Goal: Communication & Community: Share content

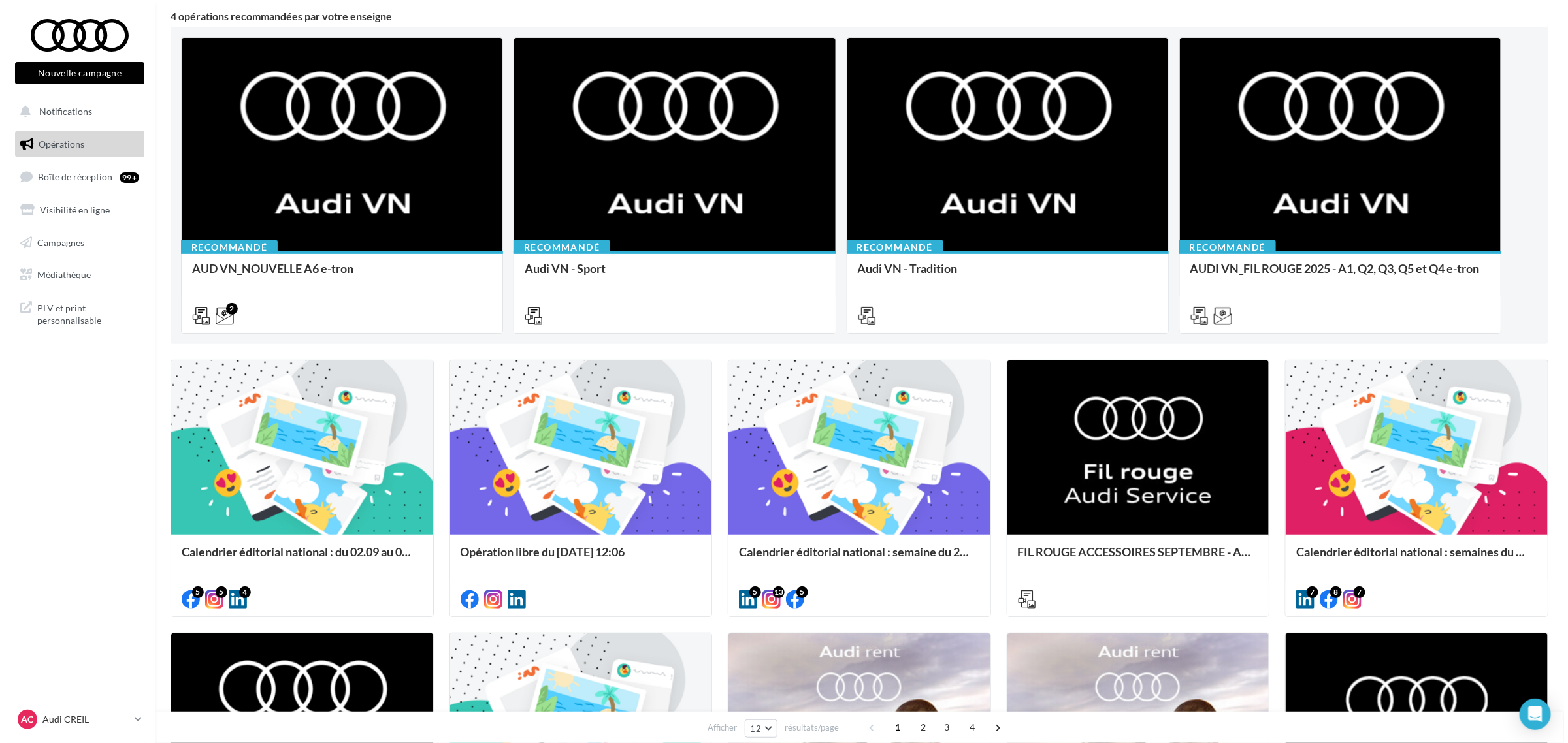
scroll to position [82, 0]
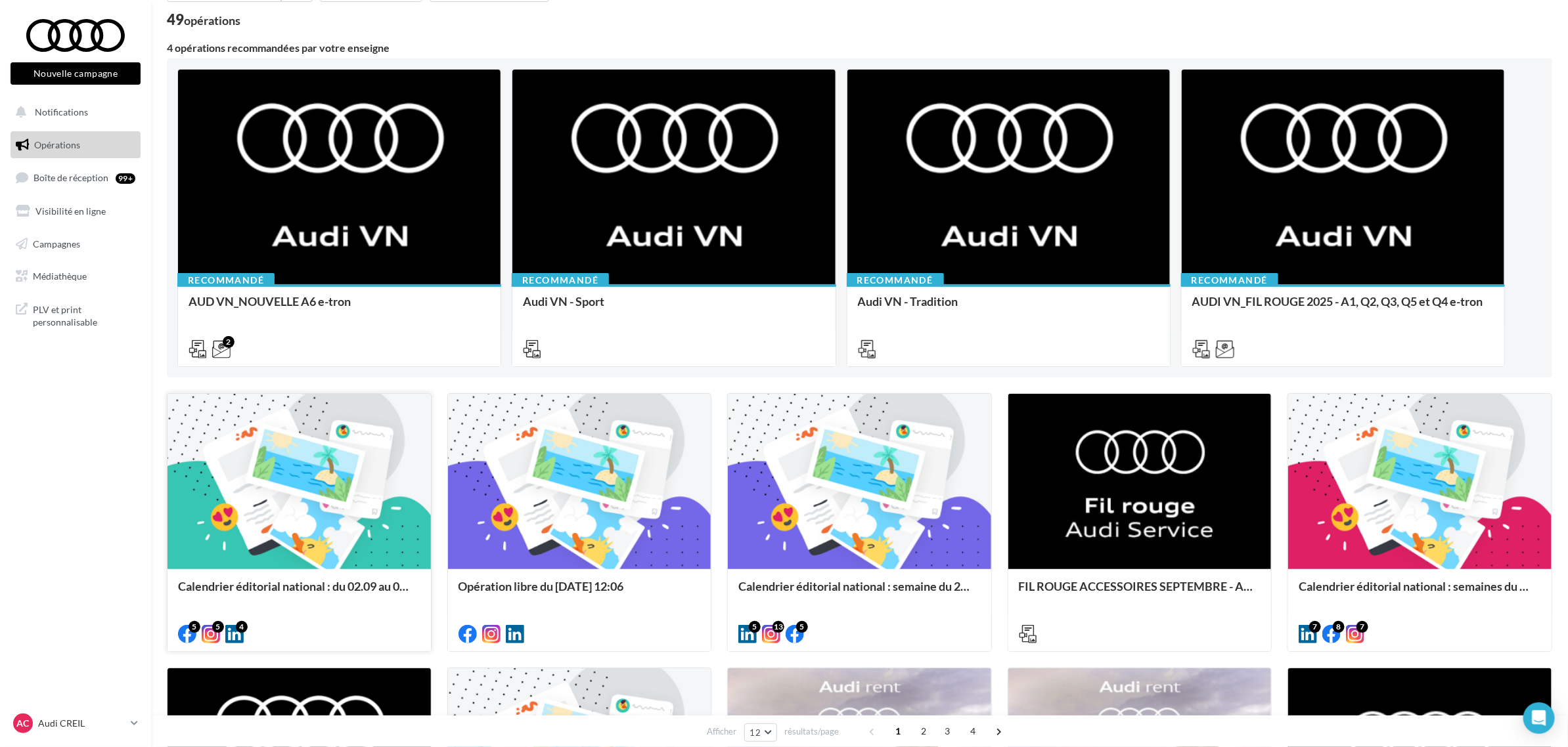
click at [270, 444] on div at bounding box center [299, 482] width 263 height 177
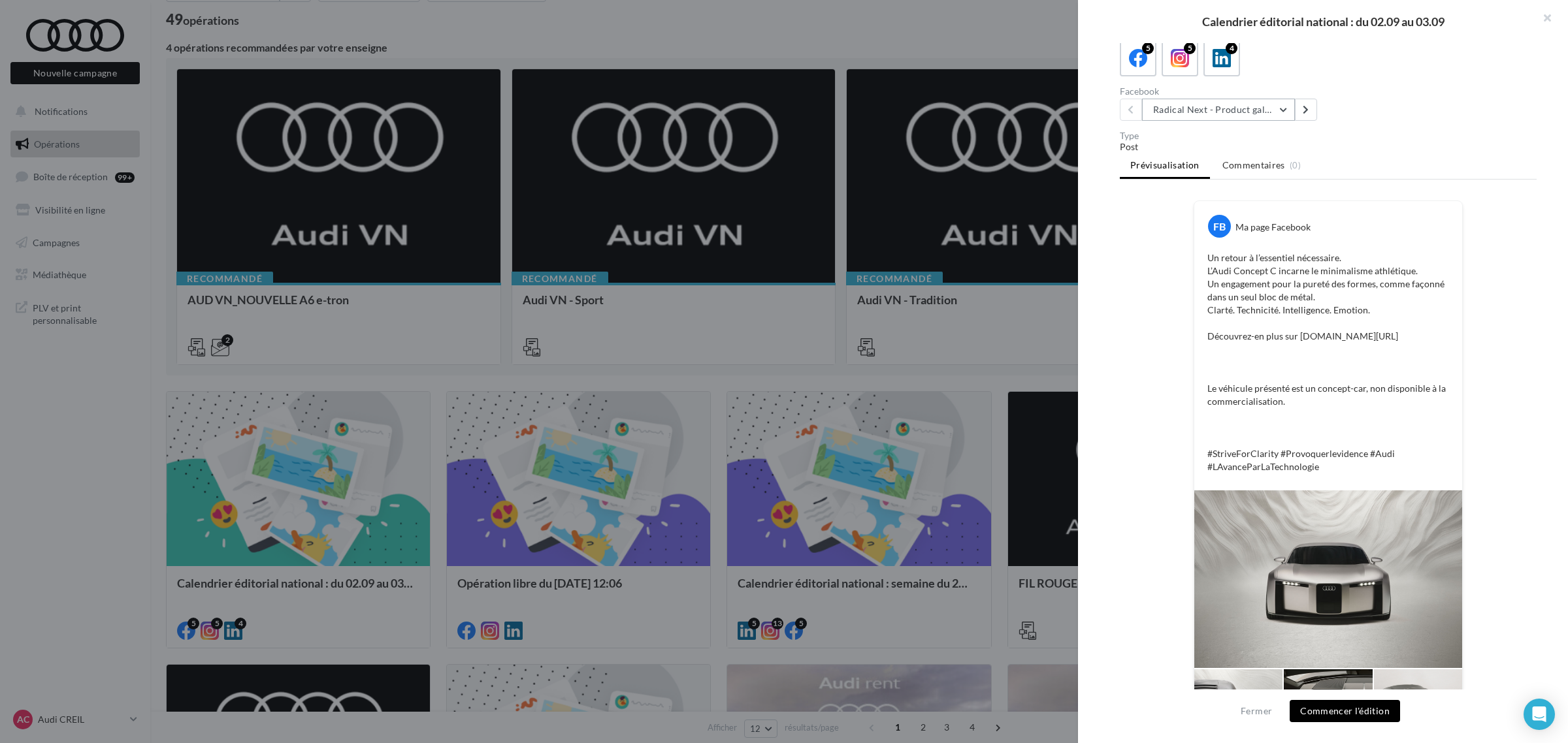
click at [1238, 108] on button "Radical Next - Product gallery" at bounding box center [1218, 110] width 153 height 22
click at [1251, 110] on button "Radical Next - Product gallery" at bounding box center [1218, 110] width 153 height 22
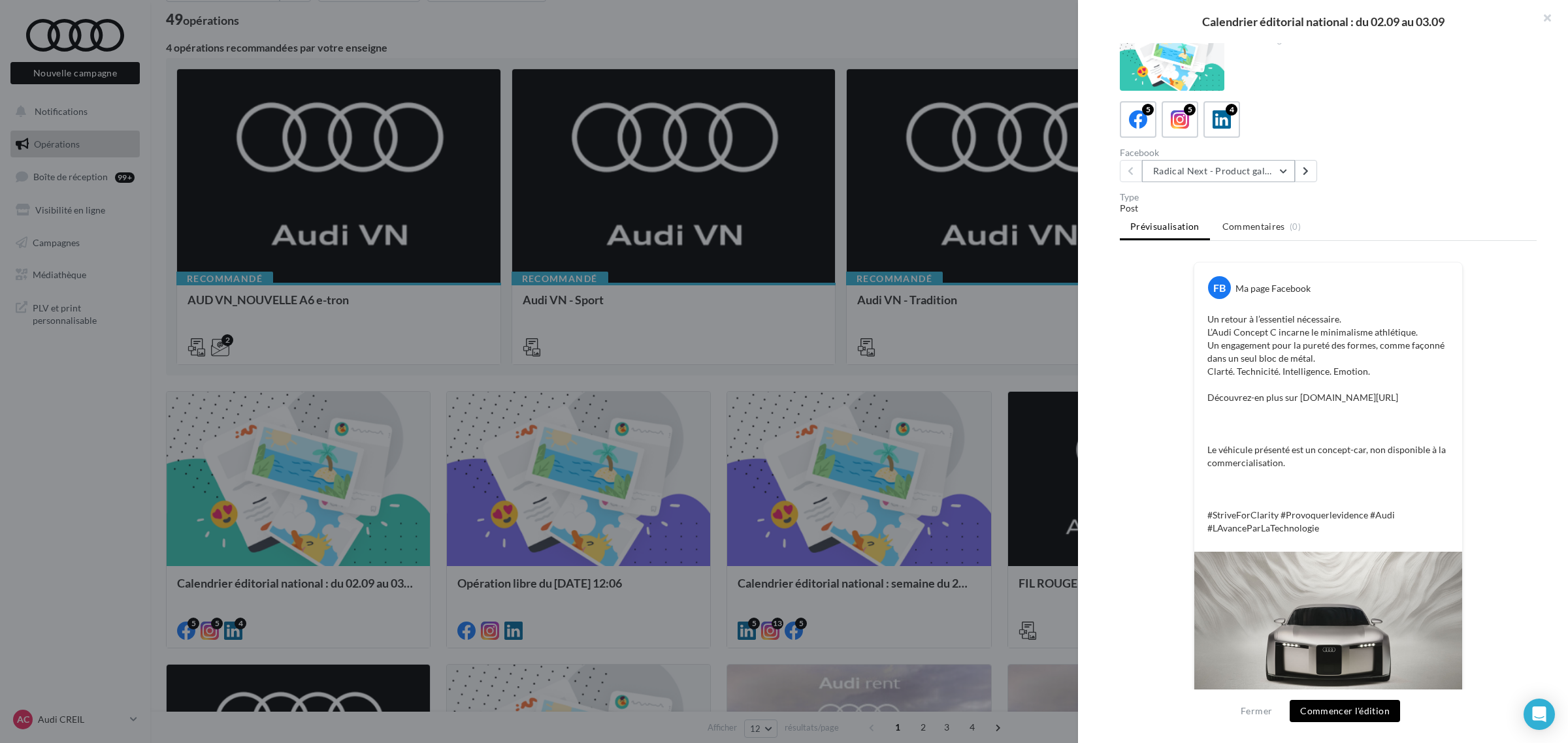
scroll to position [0, 0]
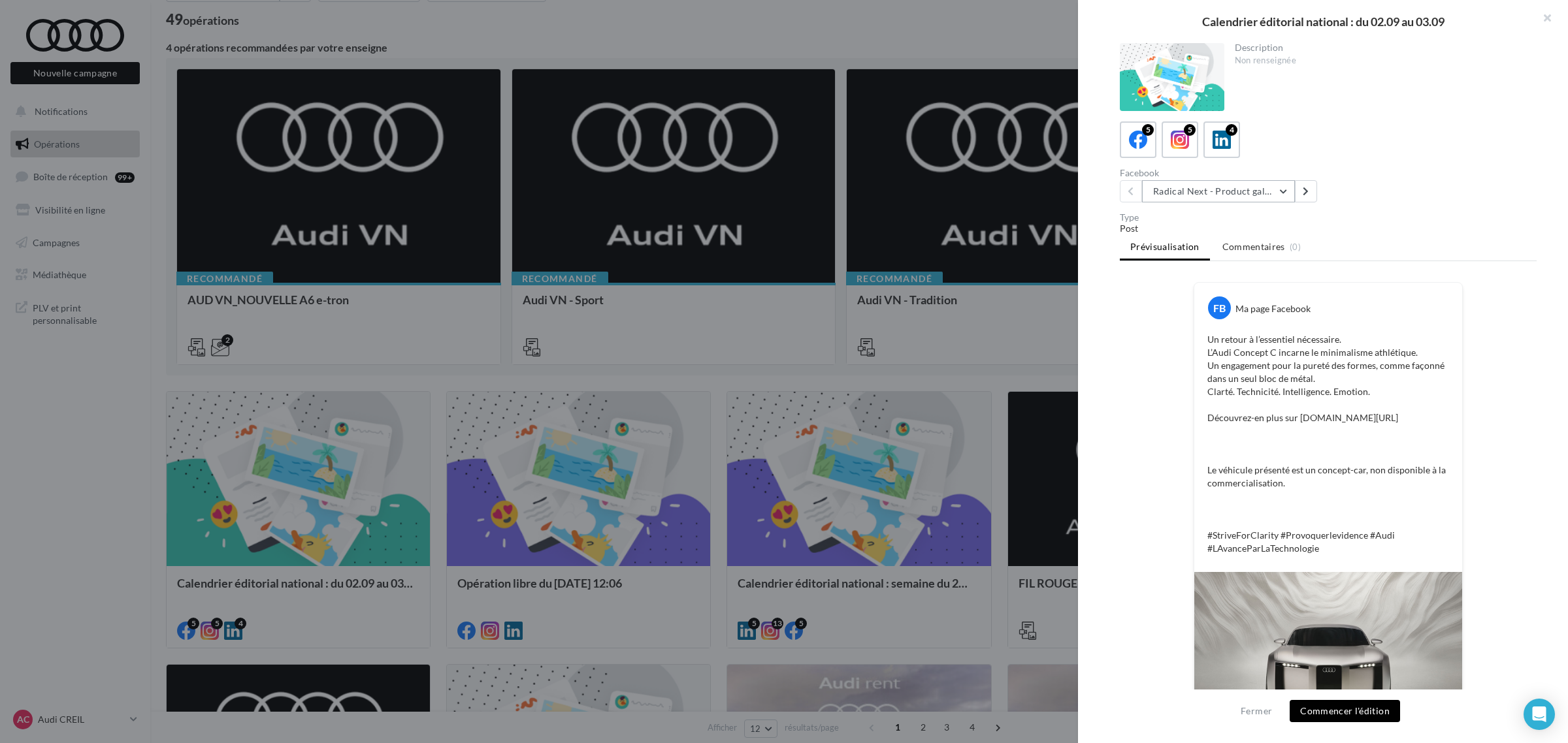
click at [1229, 183] on button "Radical Next - Product gallery" at bounding box center [1218, 191] width 153 height 22
click at [1402, 209] on div "Description Non renseignée 5 5 4 Facebook Radical Next - Product gallery Radica…" at bounding box center [1328, 372] width 500 height 659
click at [1208, 186] on button "Radical Next - Product gallery" at bounding box center [1218, 191] width 153 height 22
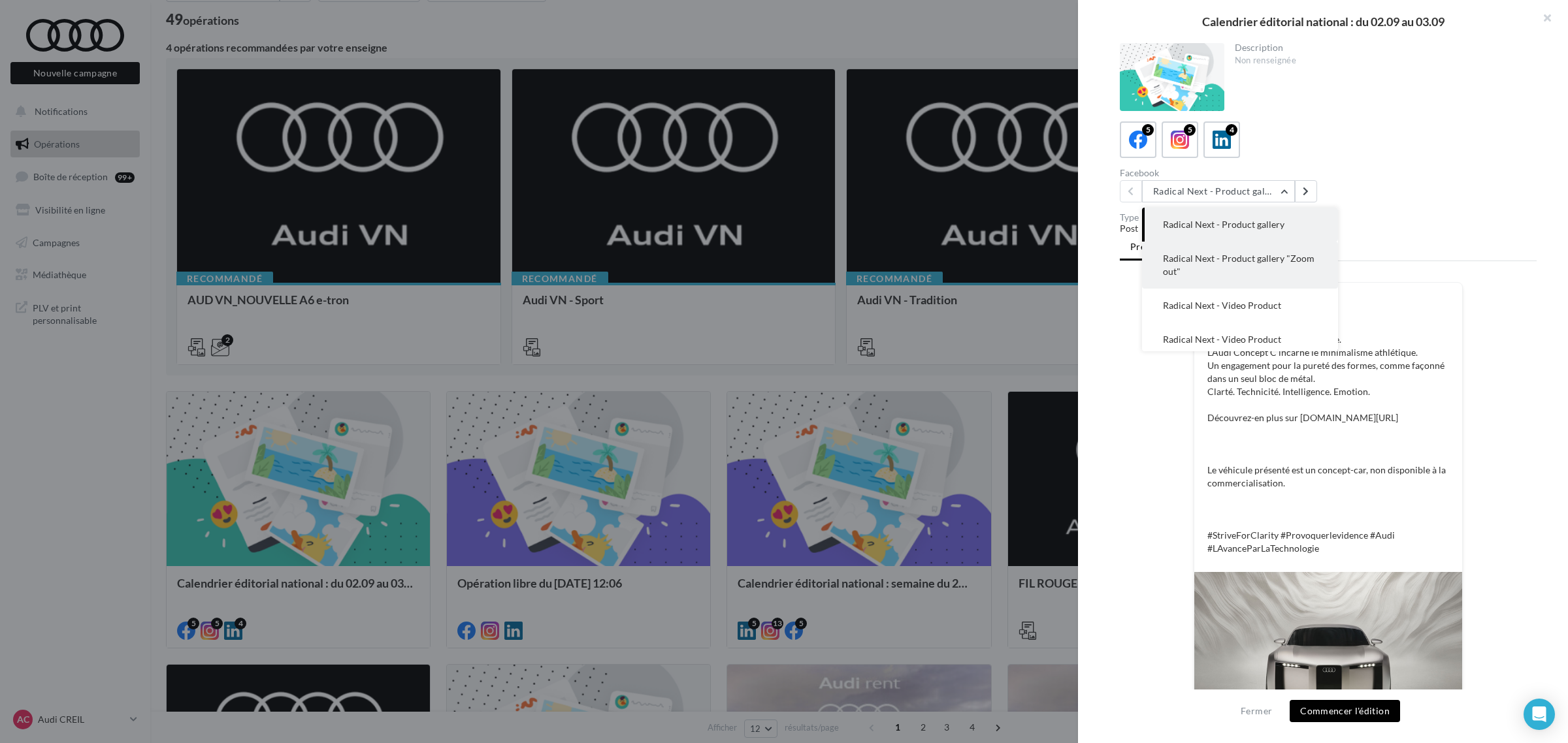
click at [1213, 258] on span "Radical Next - Product gallery "Zoom out"" at bounding box center [1238, 265] width 152 height 24
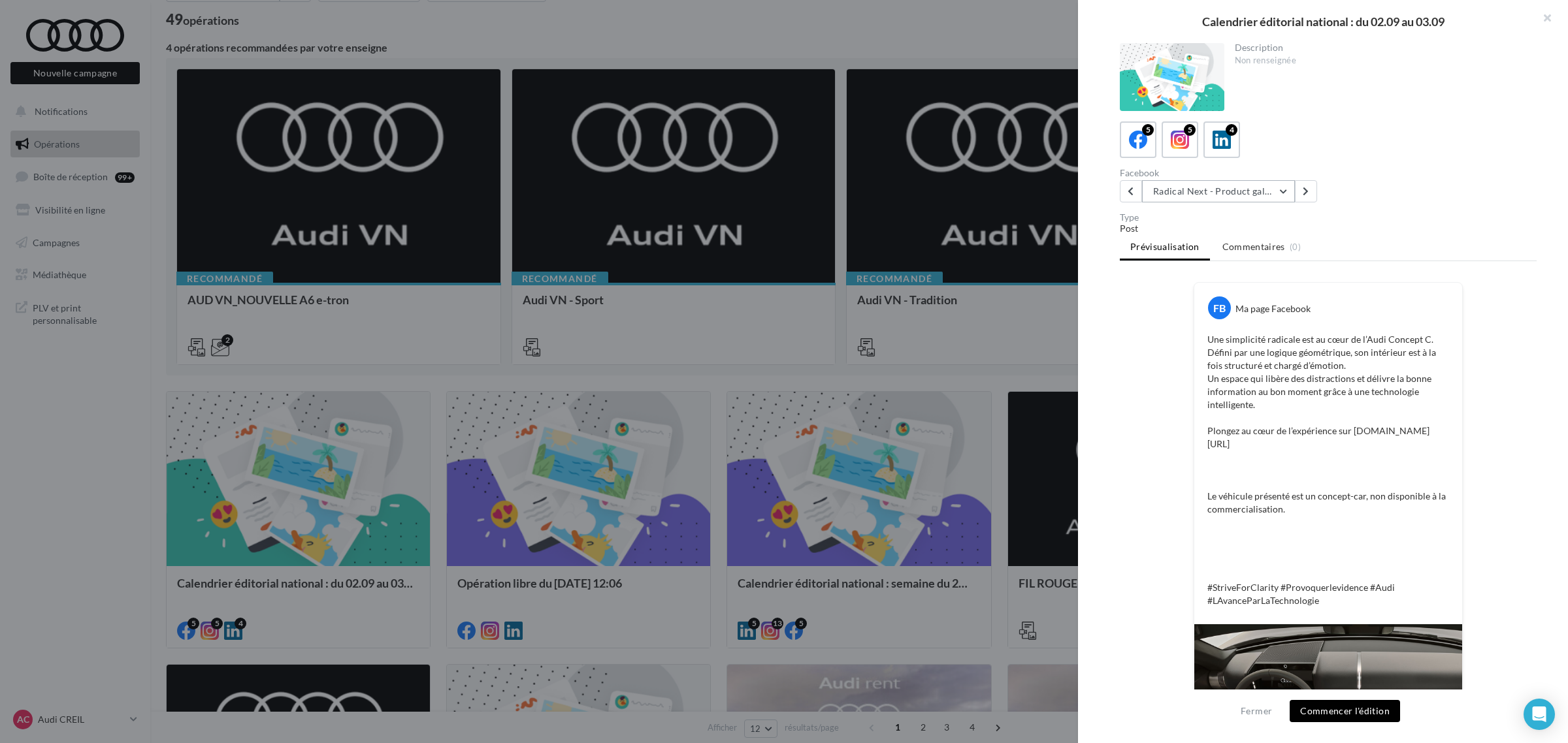
click at [1238, 189] on button "Radical Next - Product gallery "Zoom out"" at bounding box center [1218, 191] width 153 height 22
click at [1210, 302] on span "Radical Next - Video Product" at bounding box center [1222, 305] width 118 height 11
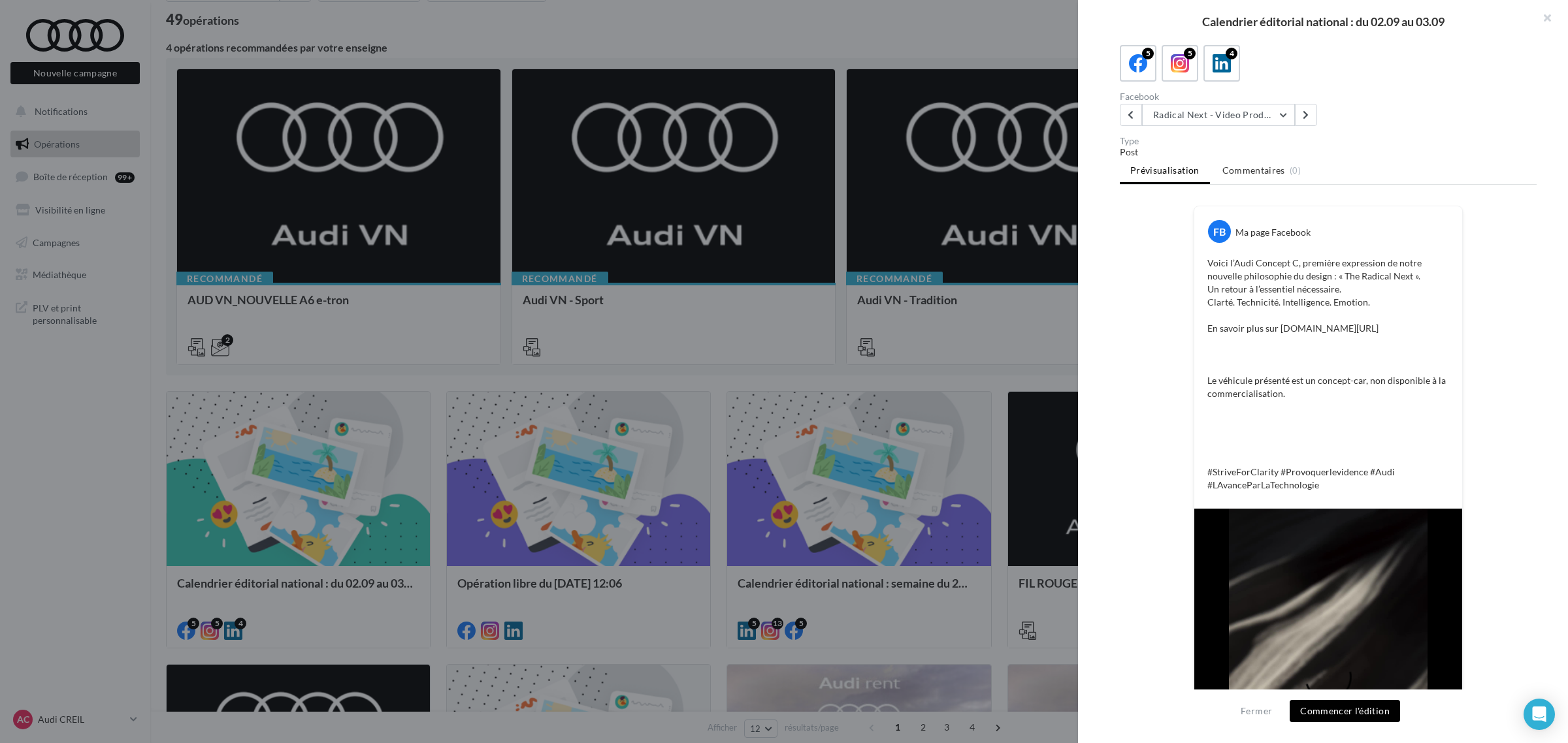
scroll to position [82, 0]
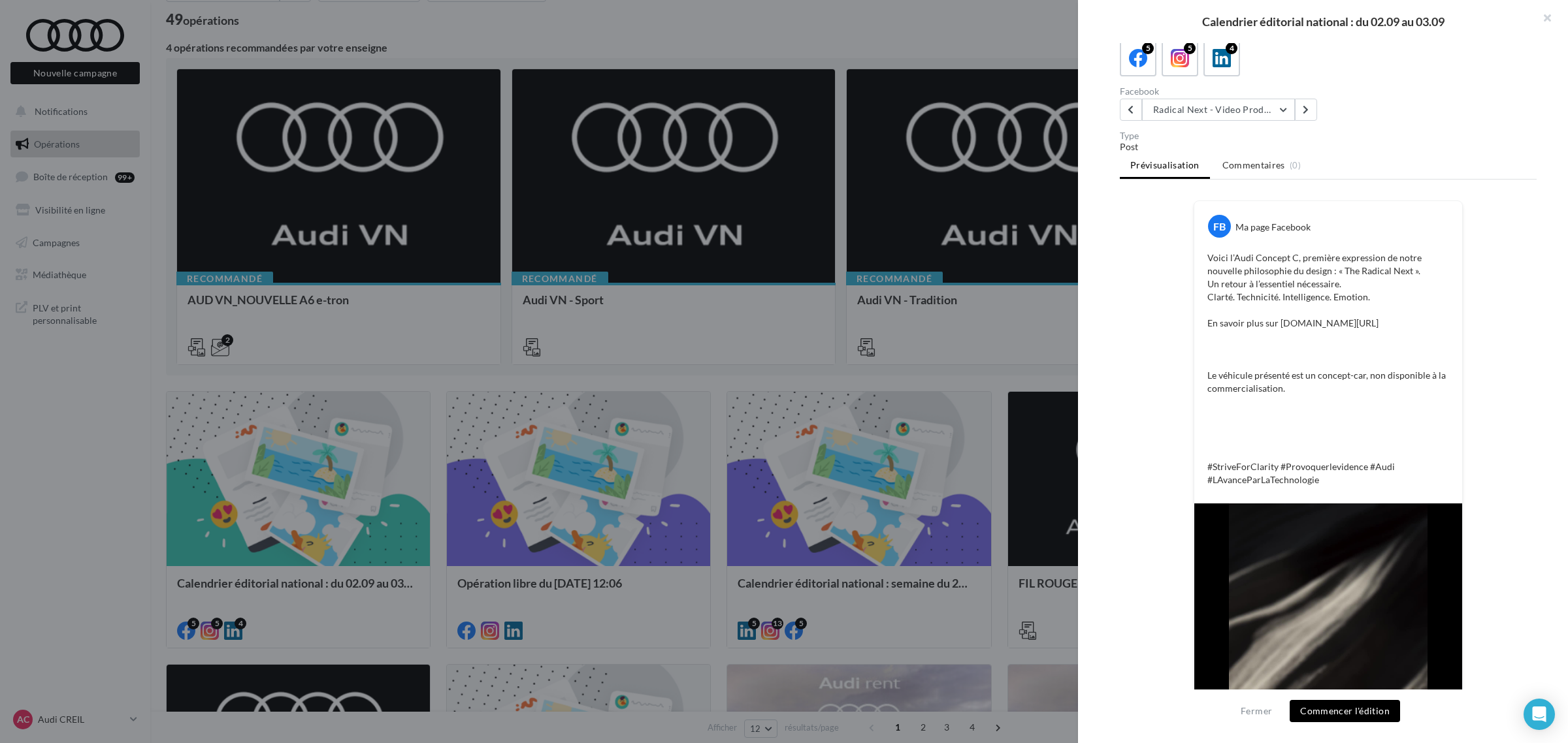
click at [1353, 709] on button "Commencer l'édition" at bounding box center [1344, 712] width 110 height 22
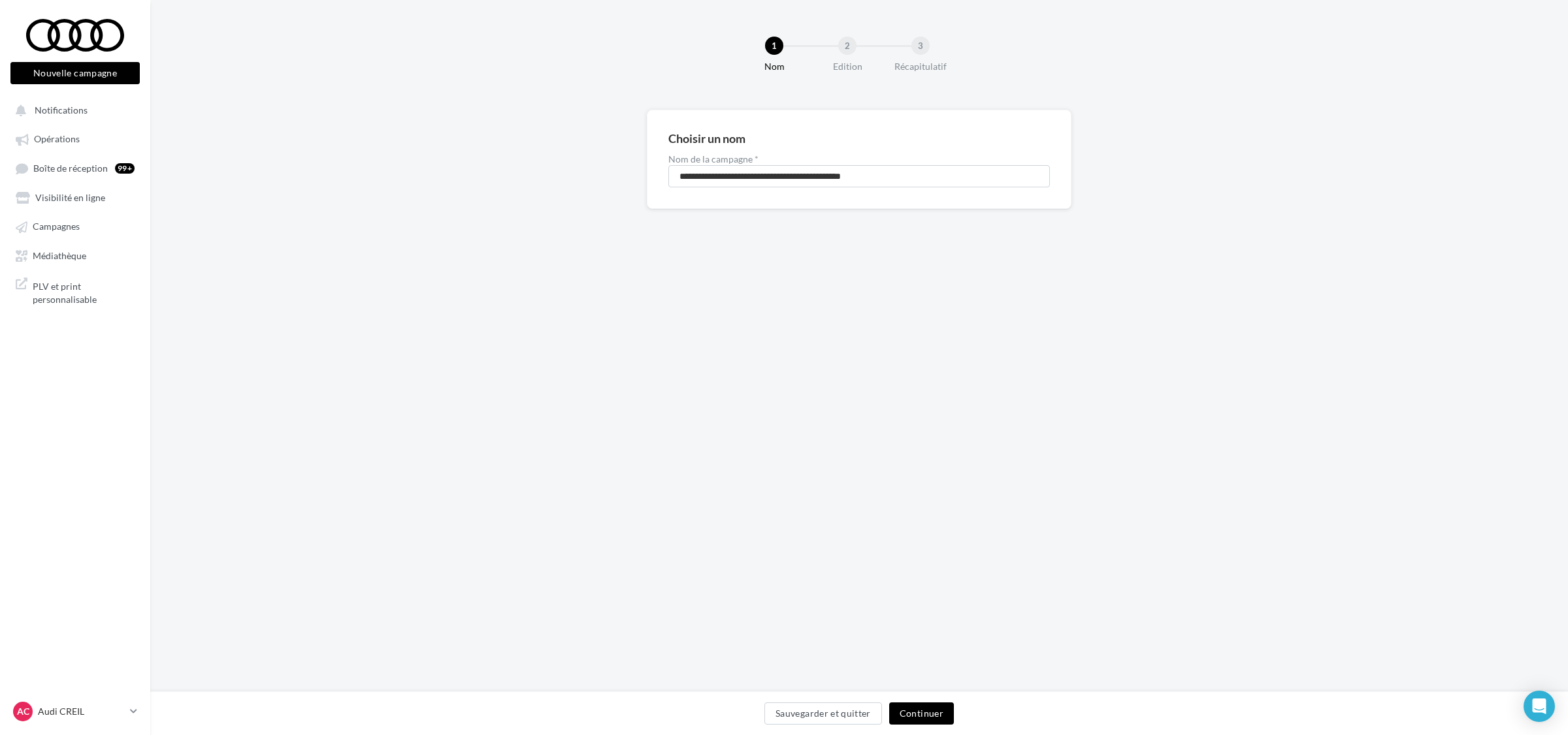
click at [928, 717] on button "Continuer" at bounding box center [921, 713] width 65 height 22
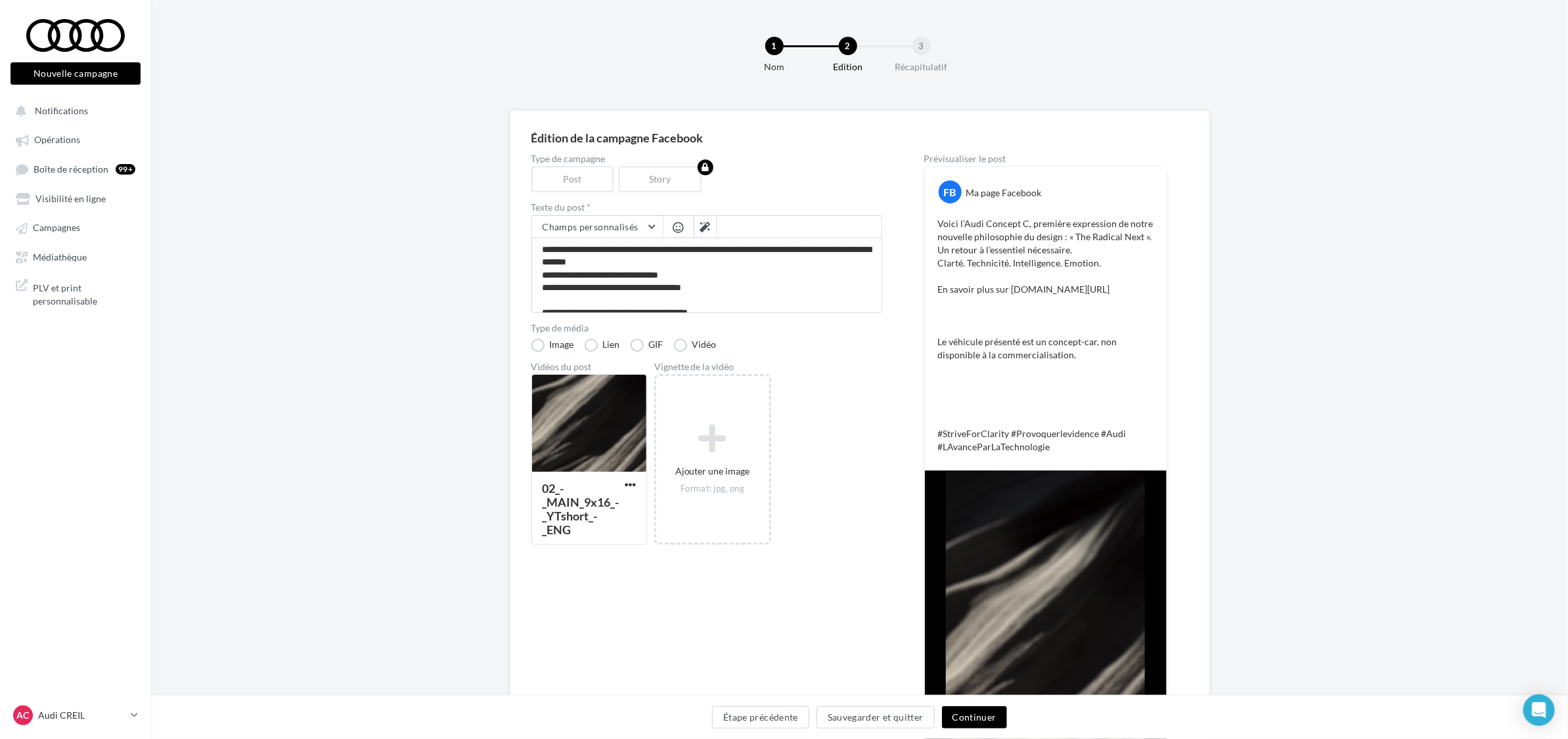
click at [967, 710] on button "Continuer" at bounding box center [974, 717] width 65 height 22
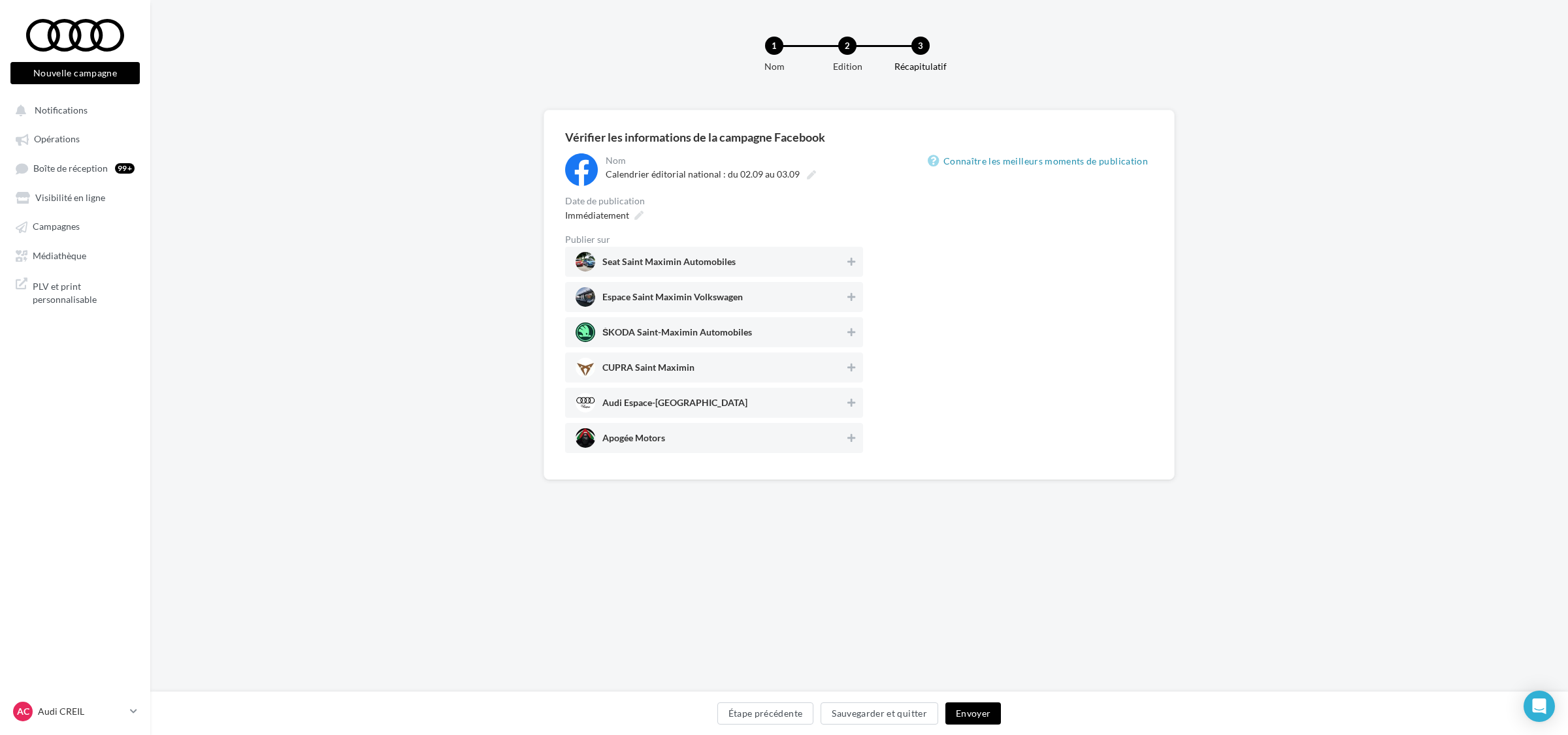
click at [641, 399] on span "Audi Espace-[GEOGRAPHIC_DATA]" at bounding box center [675, 406] width 145 height 15
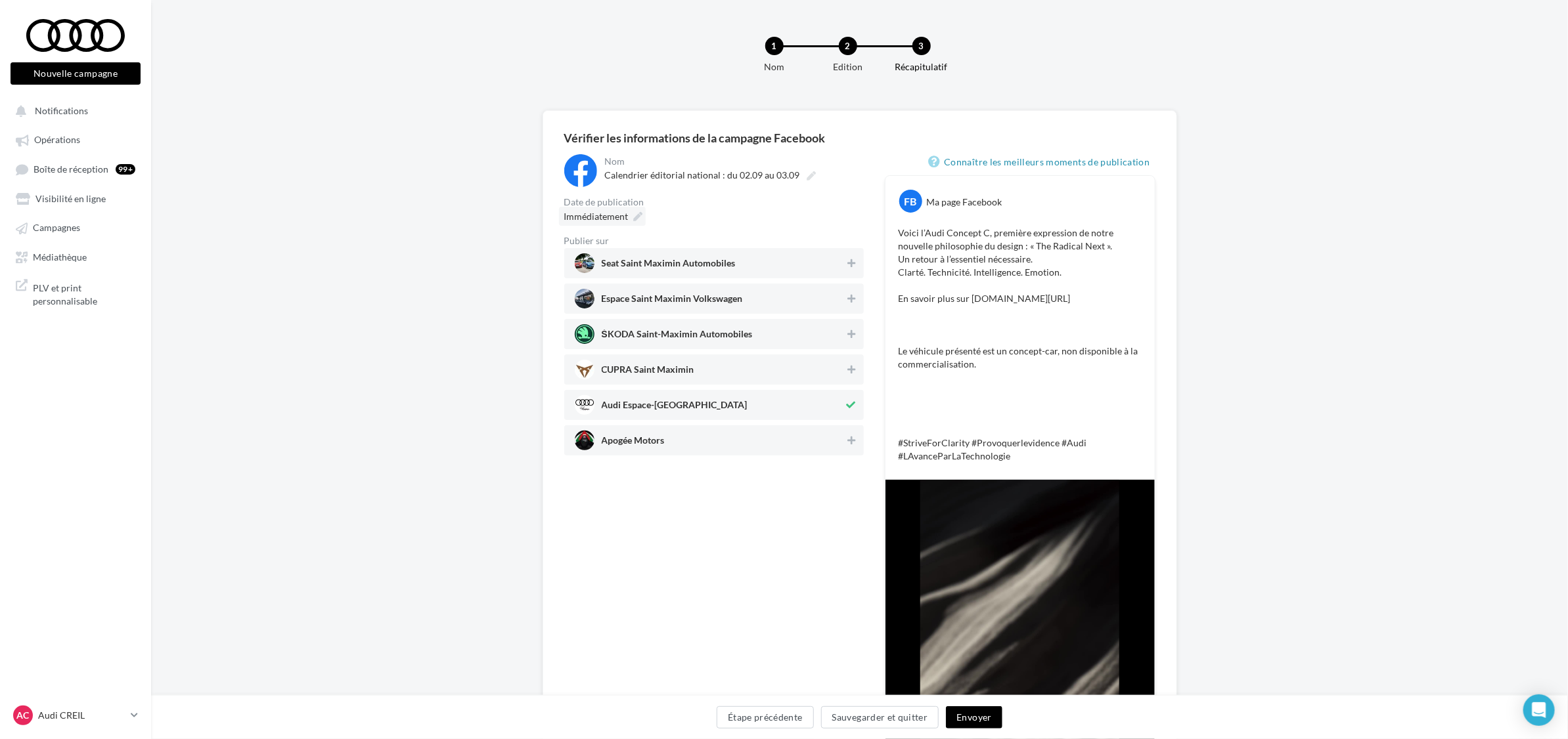
click at [637, 215] on icon at bounding box center [638, 216] width 9 height 9
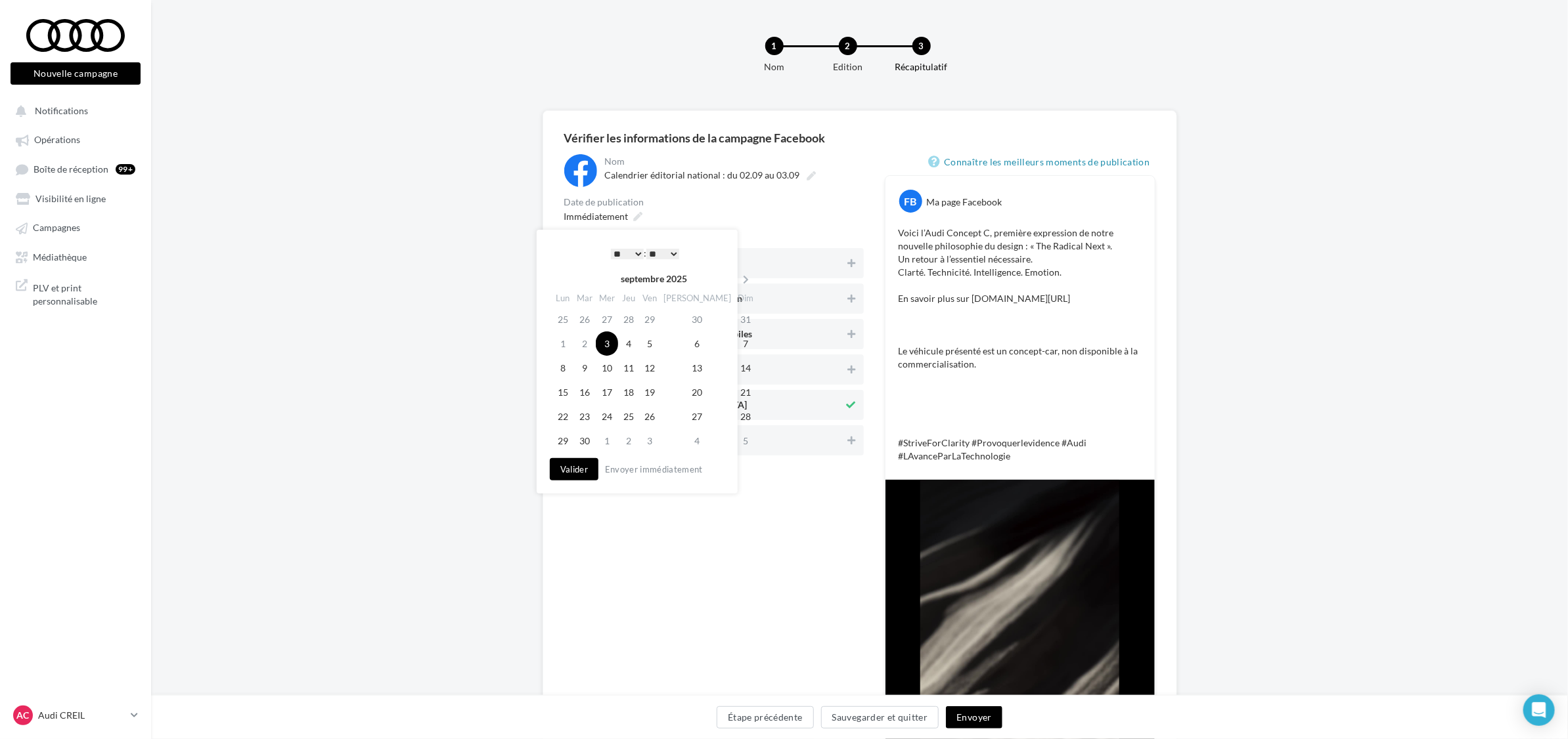
click at [634, 253] on select "* * * * * * * * * * ** ** ** ** ** ** ** ** ** ** ** ** ** **" at bounding box center [627, 254] width 33 height 11
click at [581, 471] on button "Valider" at bounding box center [574, 470] width 48 height 22
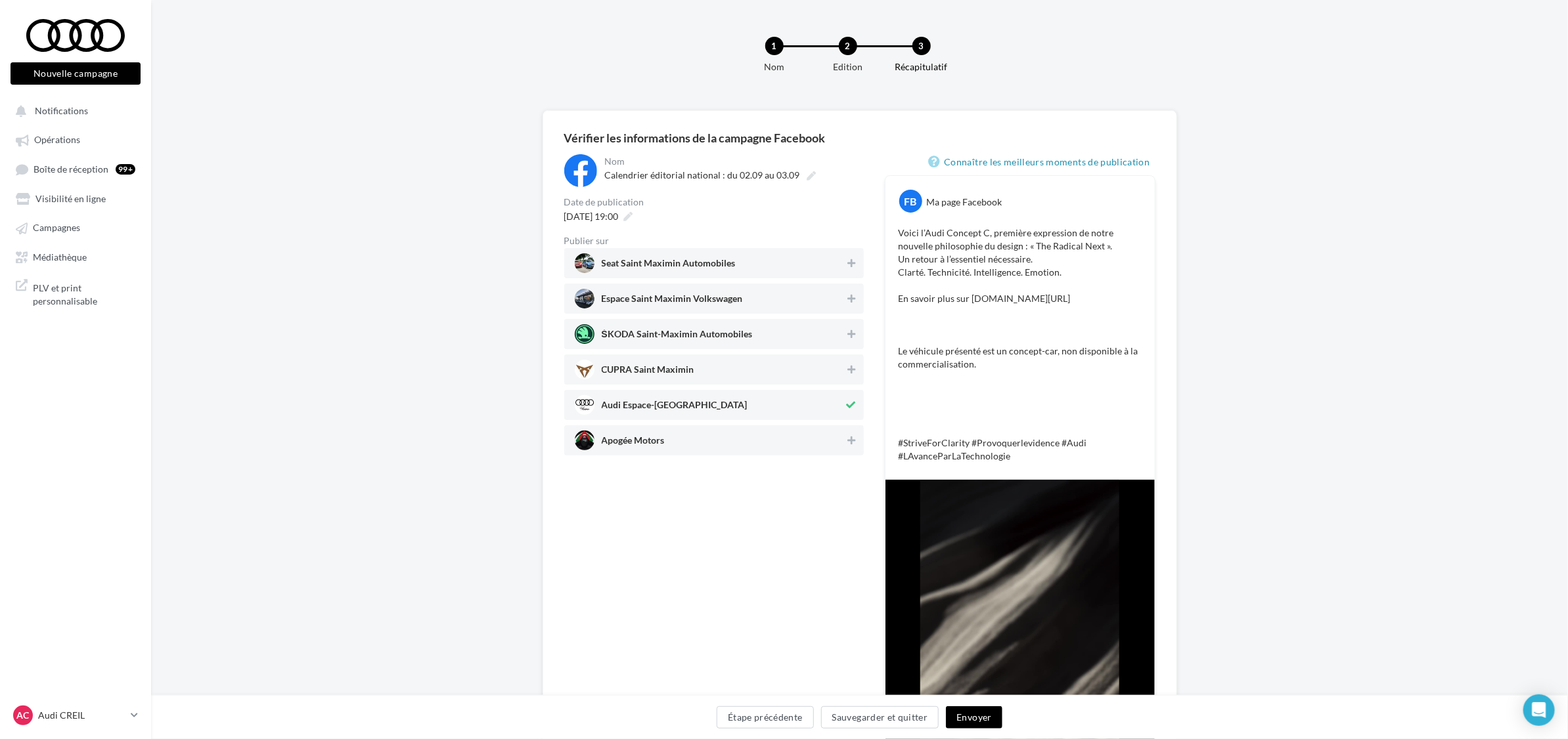
click at [959, 717] on button "Envoyer" at bounding box center [974, 717] width 56 height 22
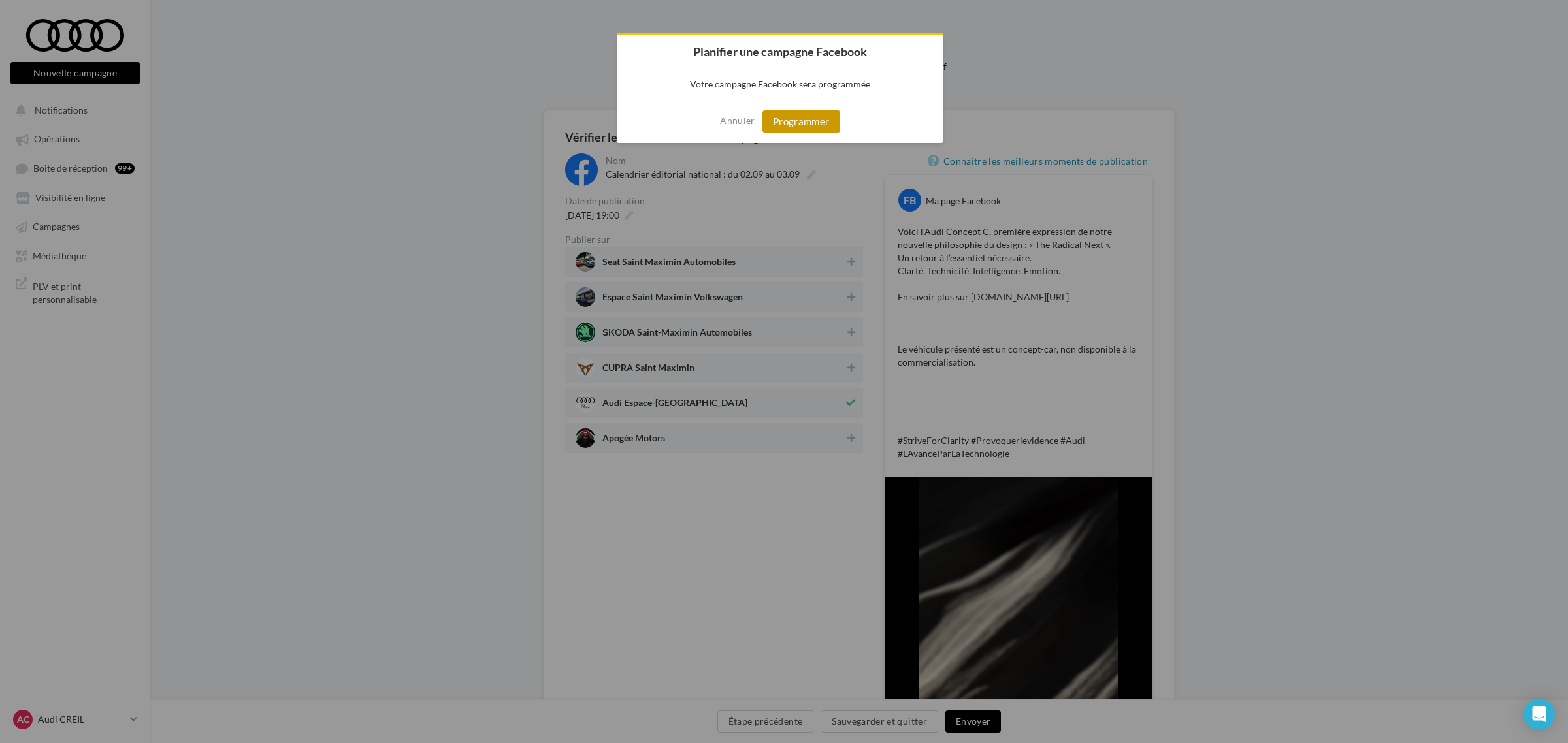
click at [788, 122] on button "Programmer" at bounding box center [801, 122] width 78 height 22
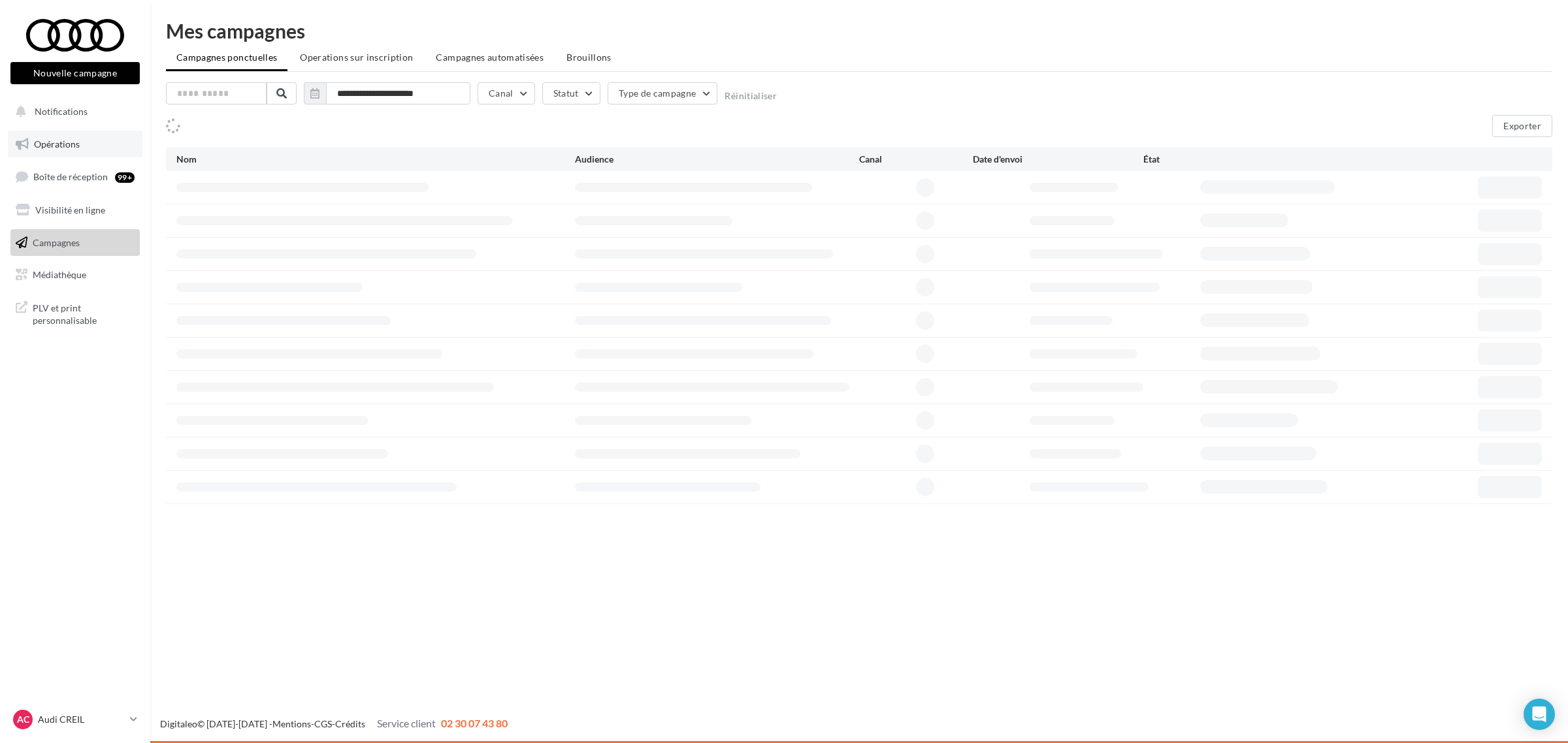
click at [70, 145] on span "Opérations" at bounding box center [57, 144] width 45 height 11
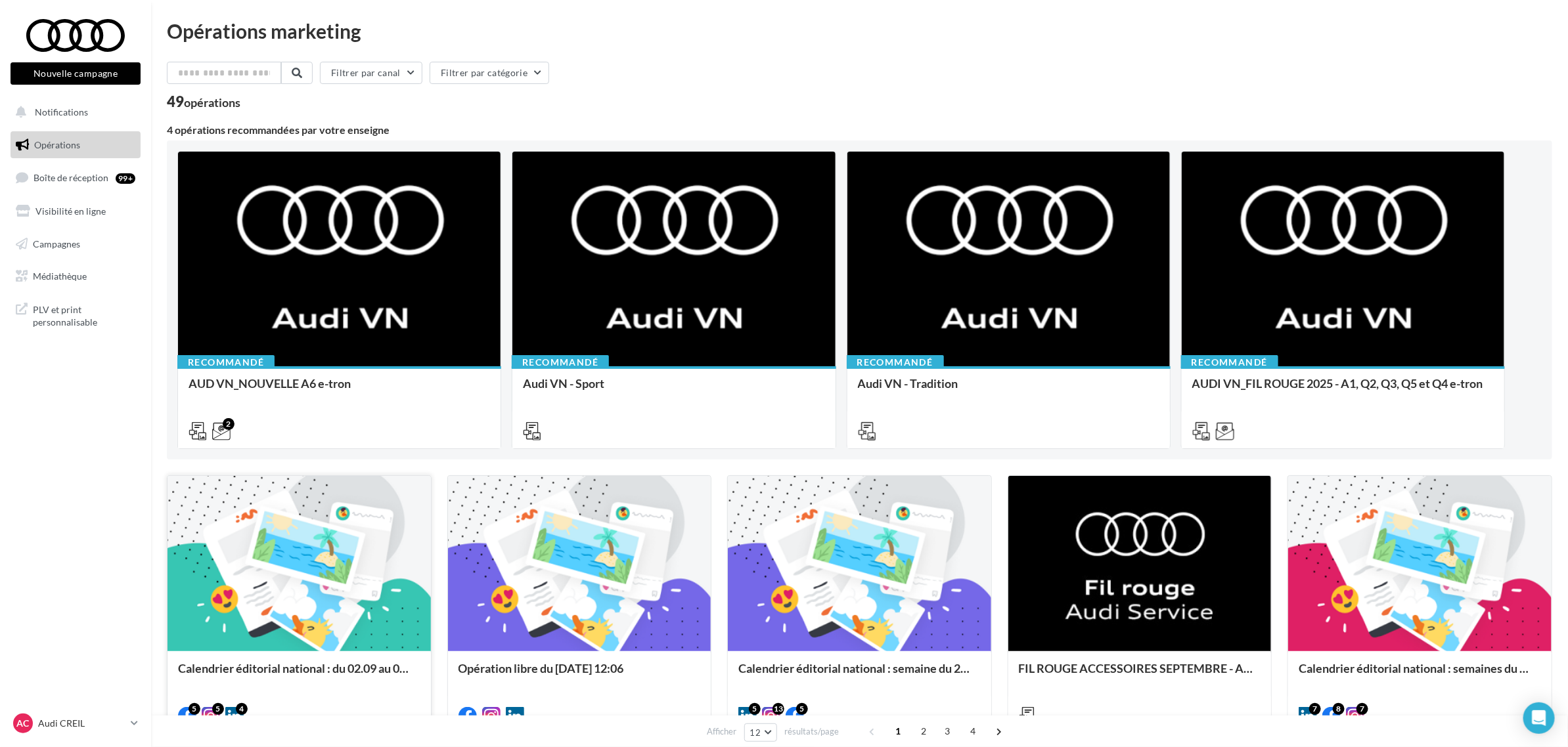
click at [345, 569] on div at bounding box center [299, 564] width 263 height 177
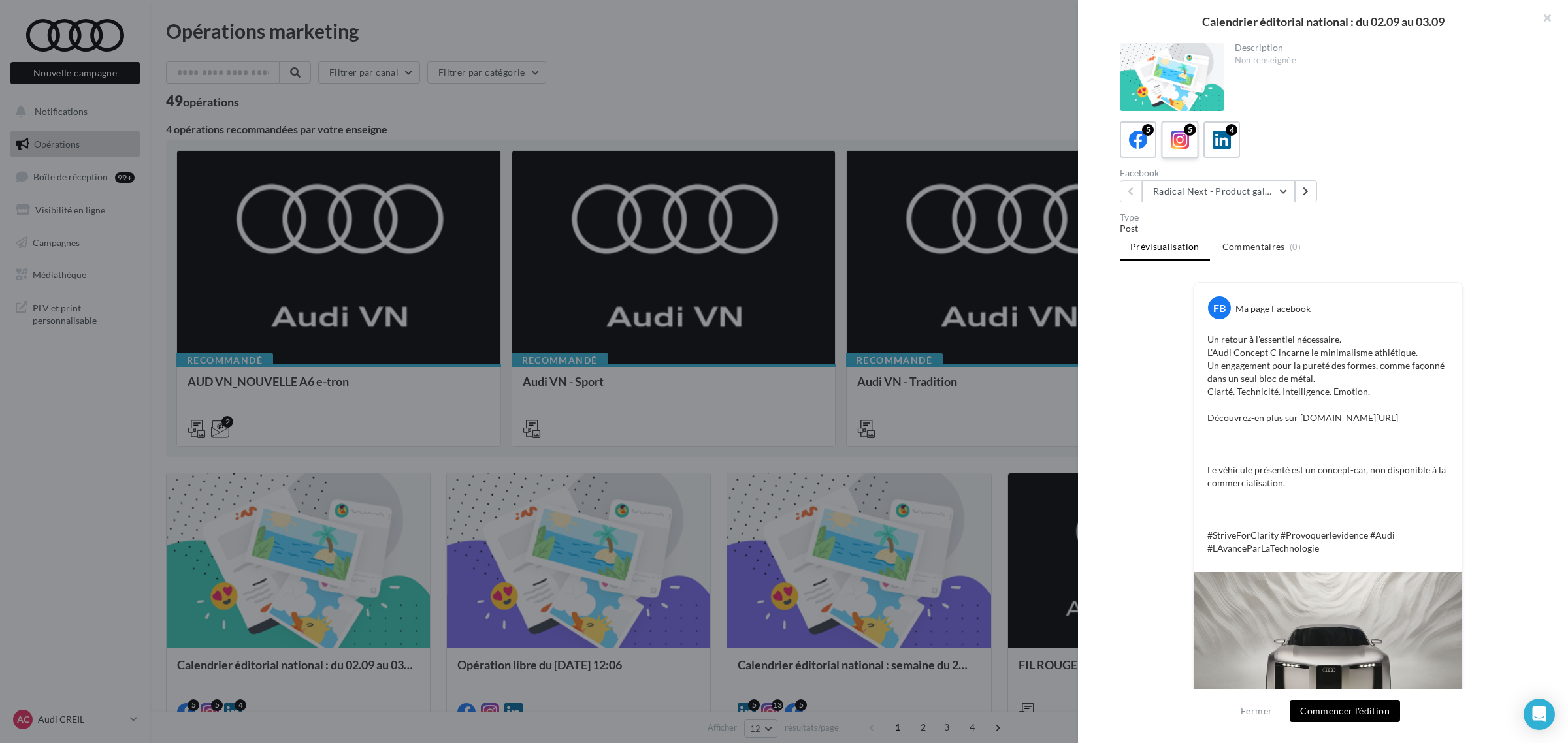
click at [1184, 149] on span at bounding box center [1180, 140] width 19 height 20
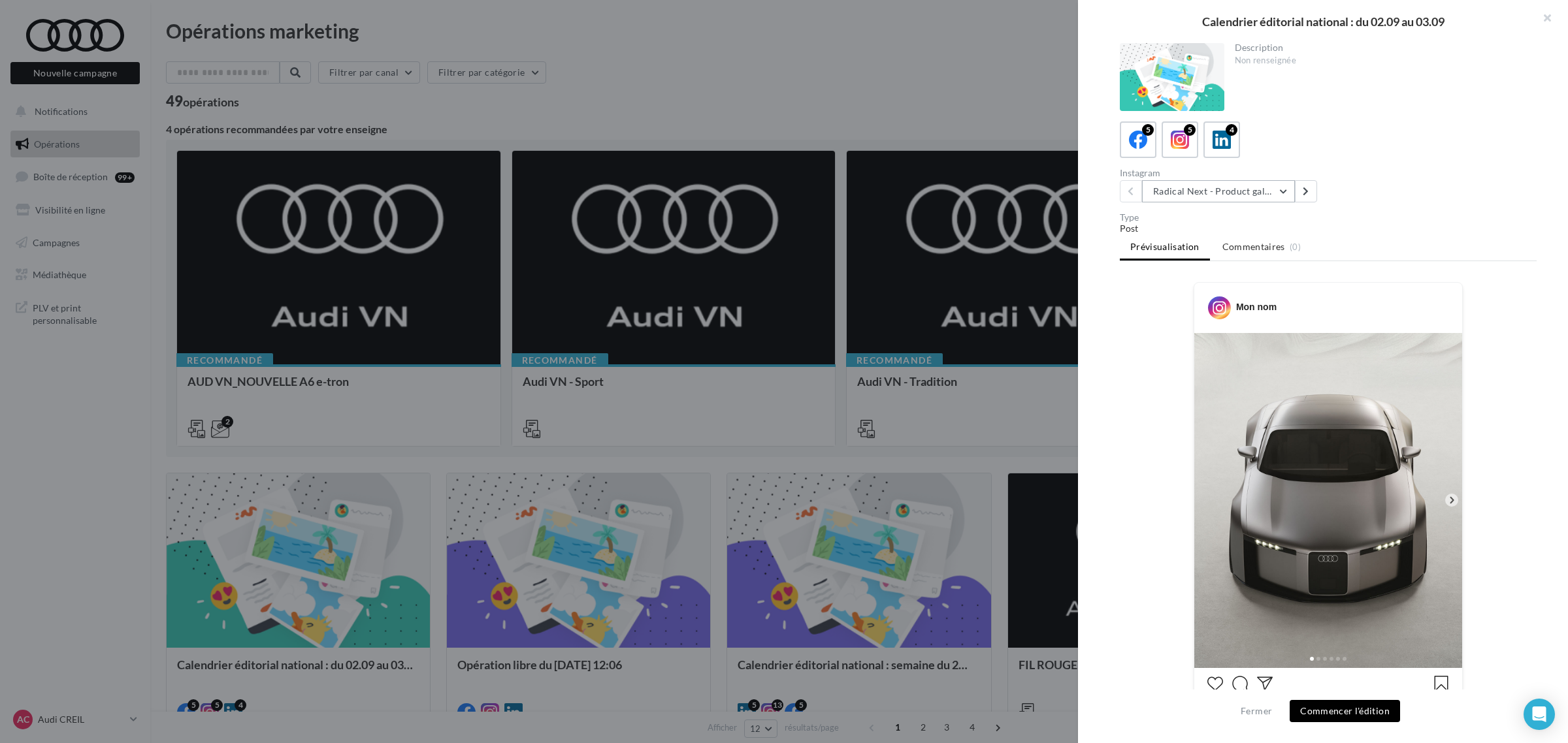
click at [1196, 189] on button "Radical Next - Product gallery" at bounding box center [1218, 191] width 153 height 22
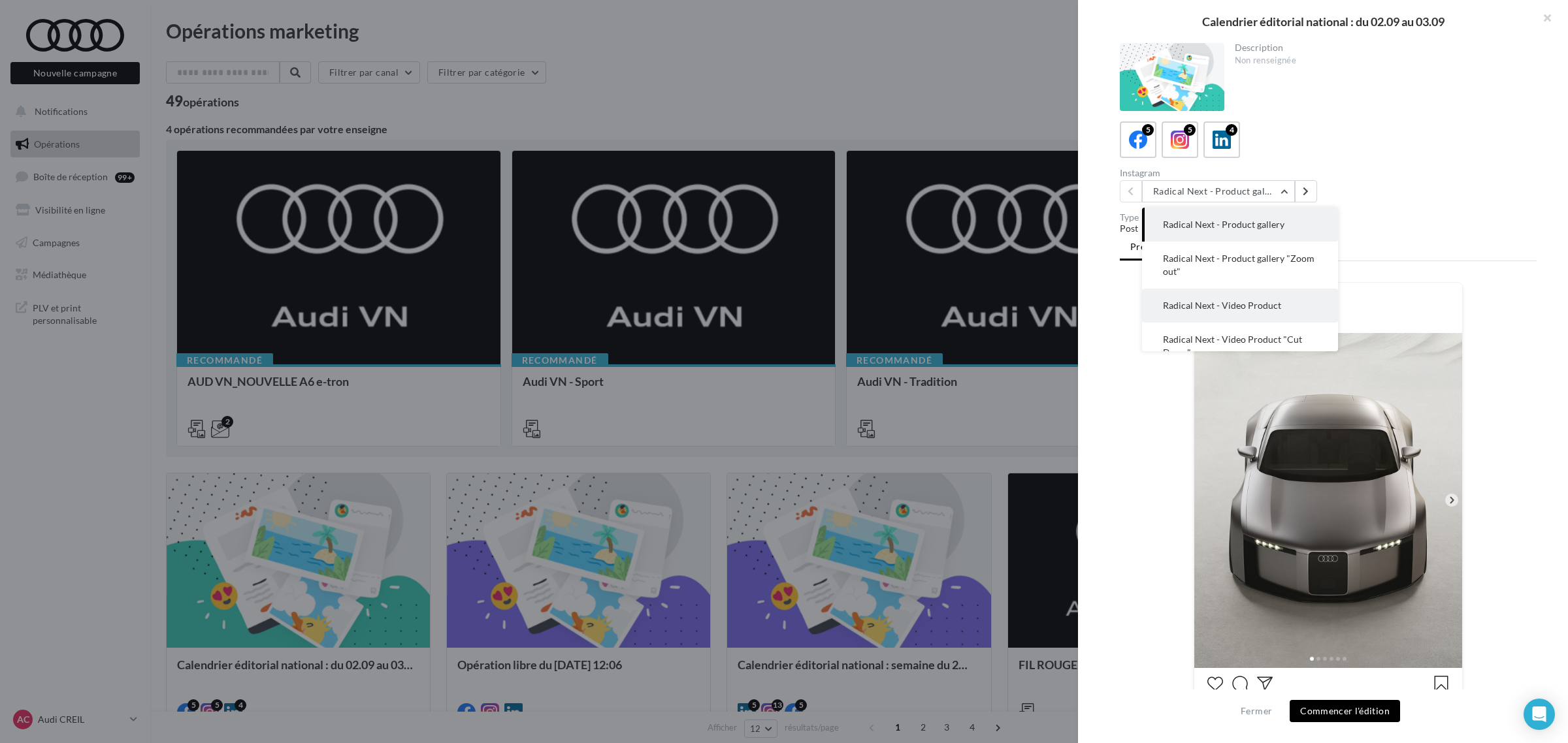
click at [1279, 307] on button "Radical Next - Video Product" at bounding box center [1240, 305] width 196 height 34
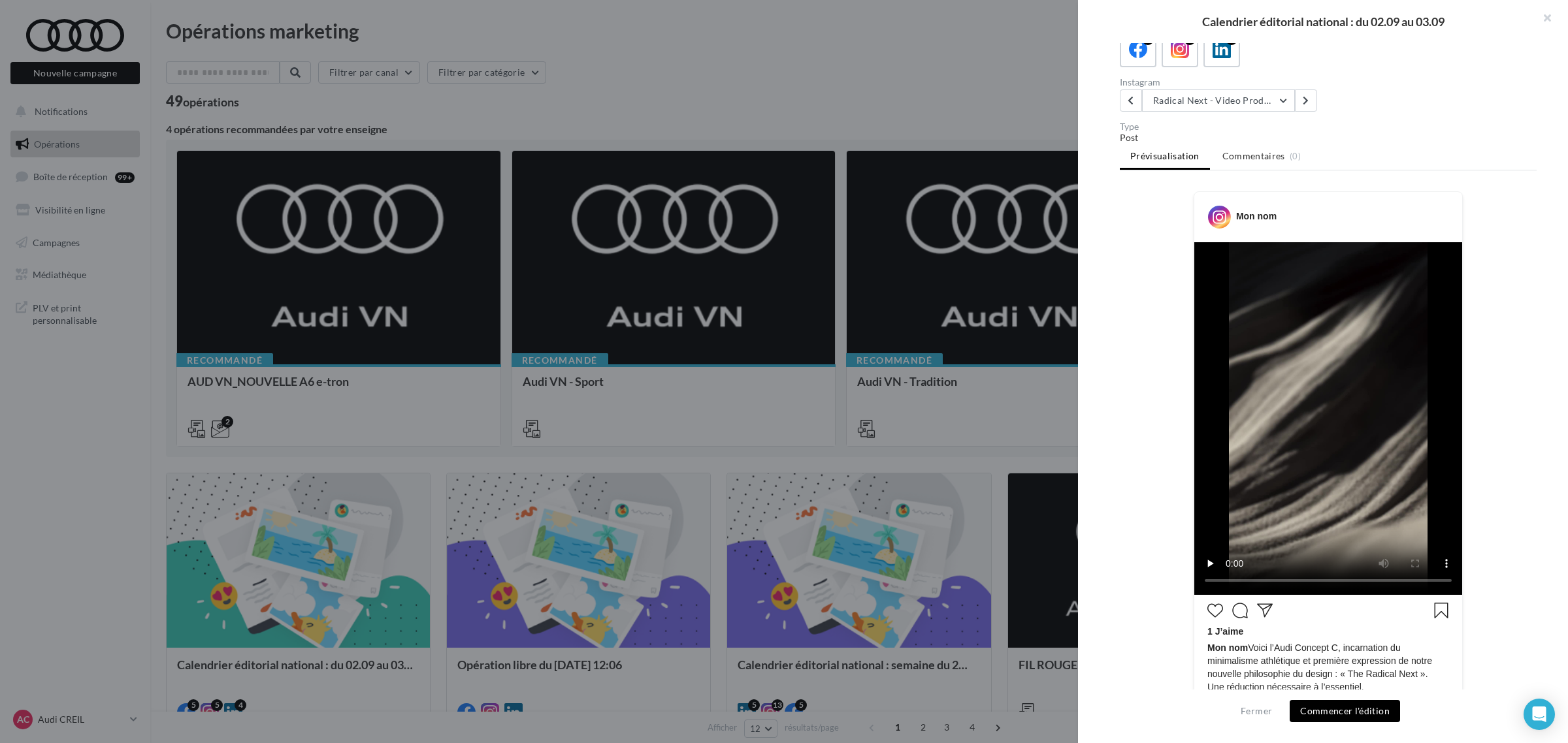
scroll to position [163, 0]
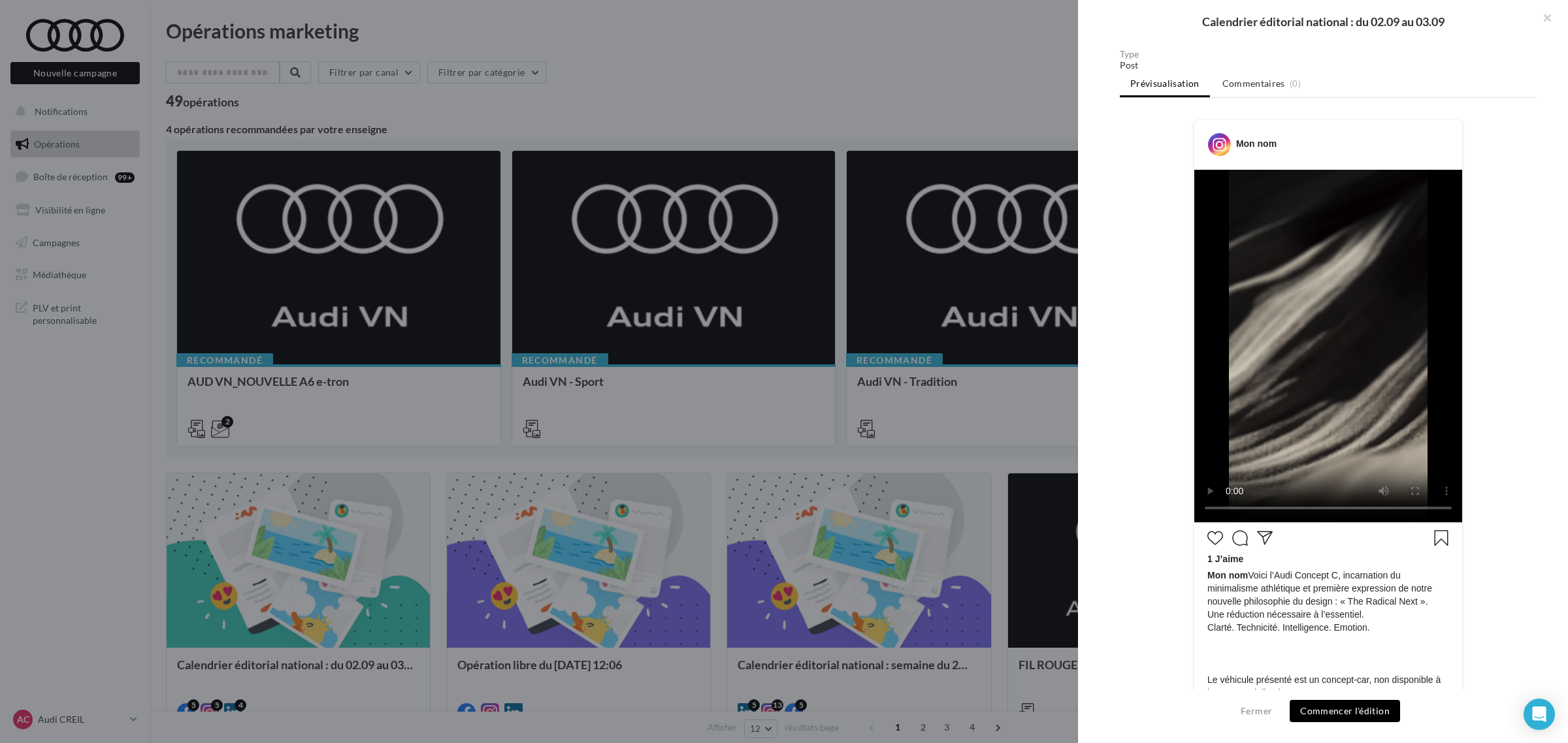
click at [1364, 713] on button "Commencer l'édition" at bounding box center [1344, 712] width 110 height 22
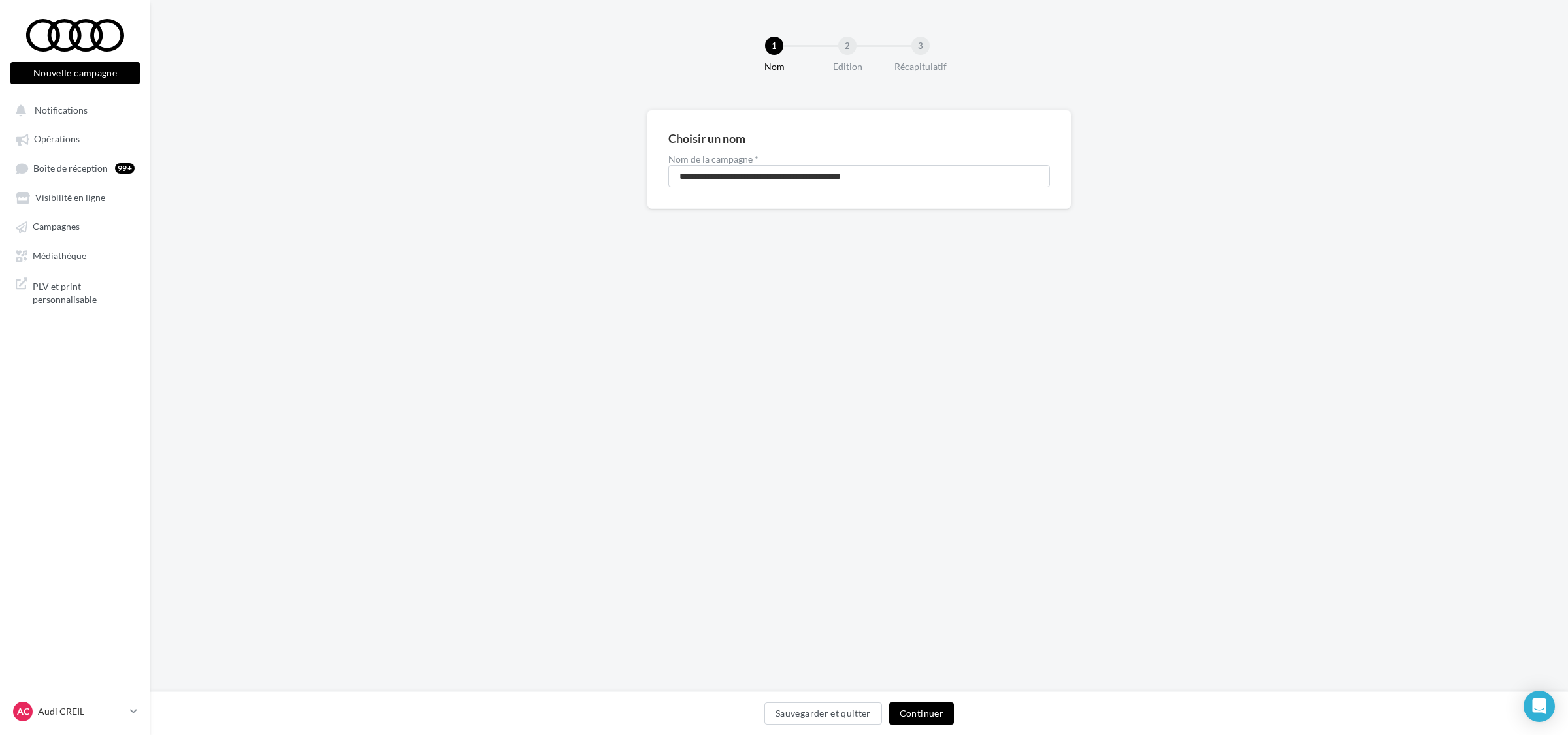
click at [908, 712] on button "Continuer" at bounding box center [921, 713] width 65 height 22
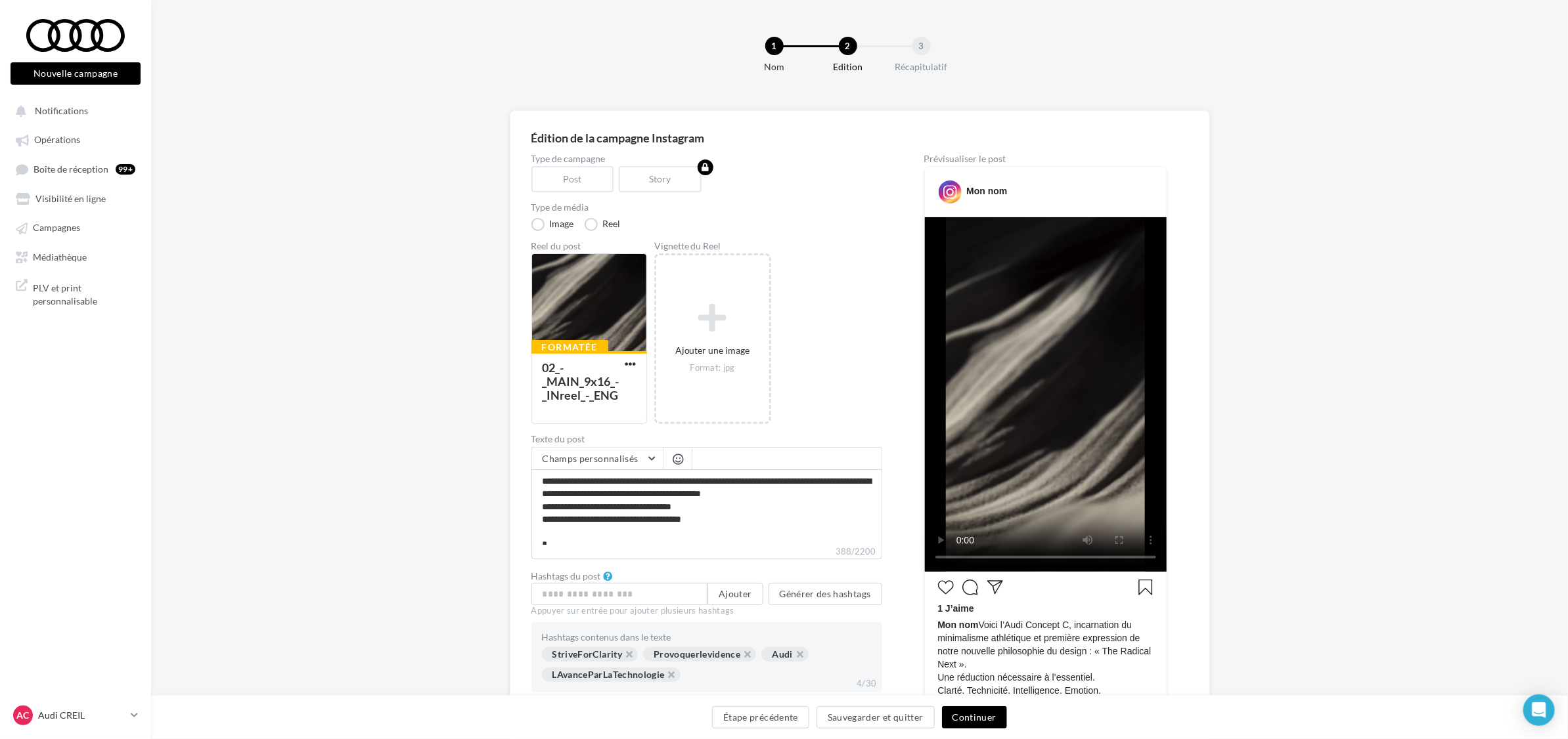
click at [972, 714] on button "Continuer" at bounding box center [974, 717] width 65 height 22
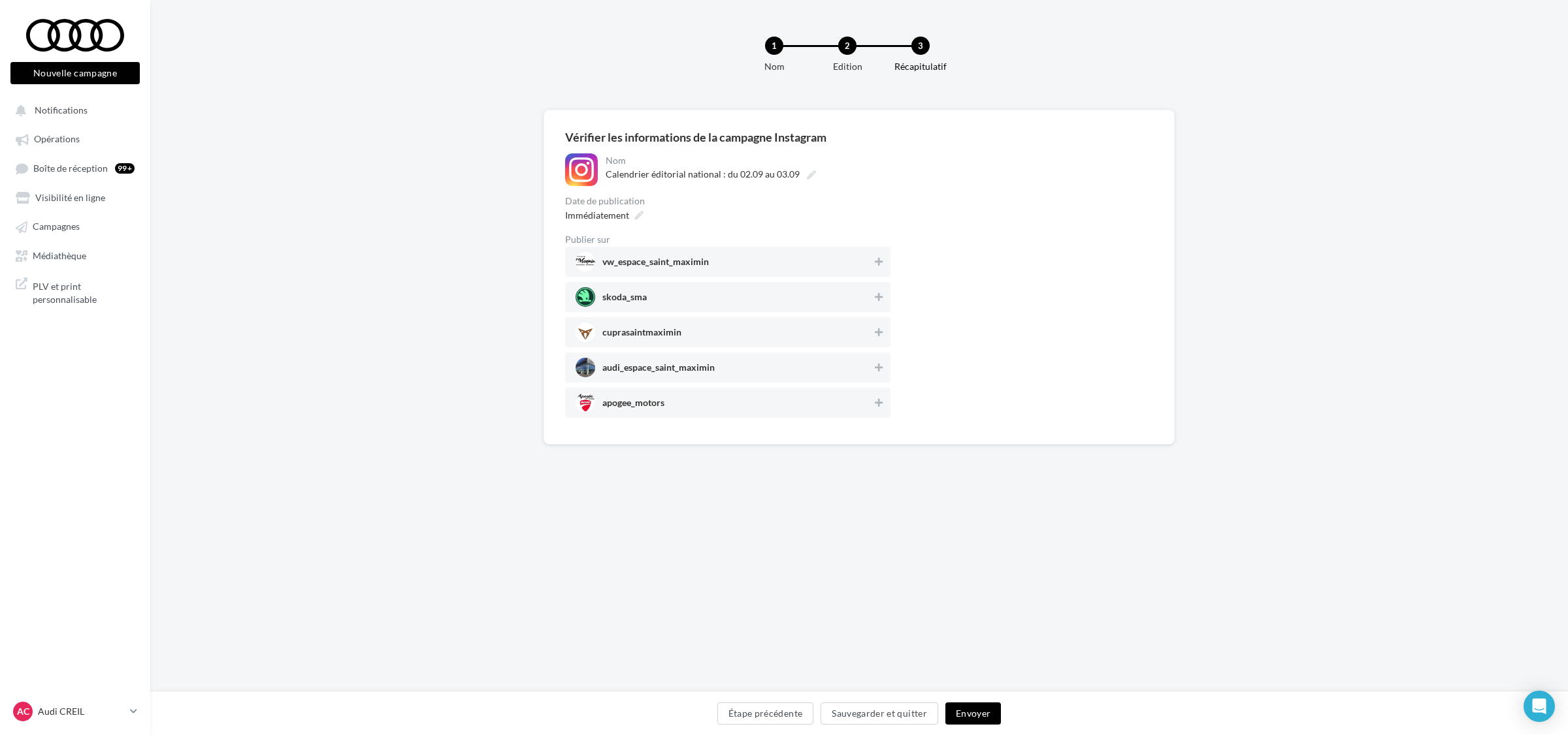
click at [752, 366] on span "audi_espace_saint_maximin" at bounding box center [724, 368] width 297 height 20
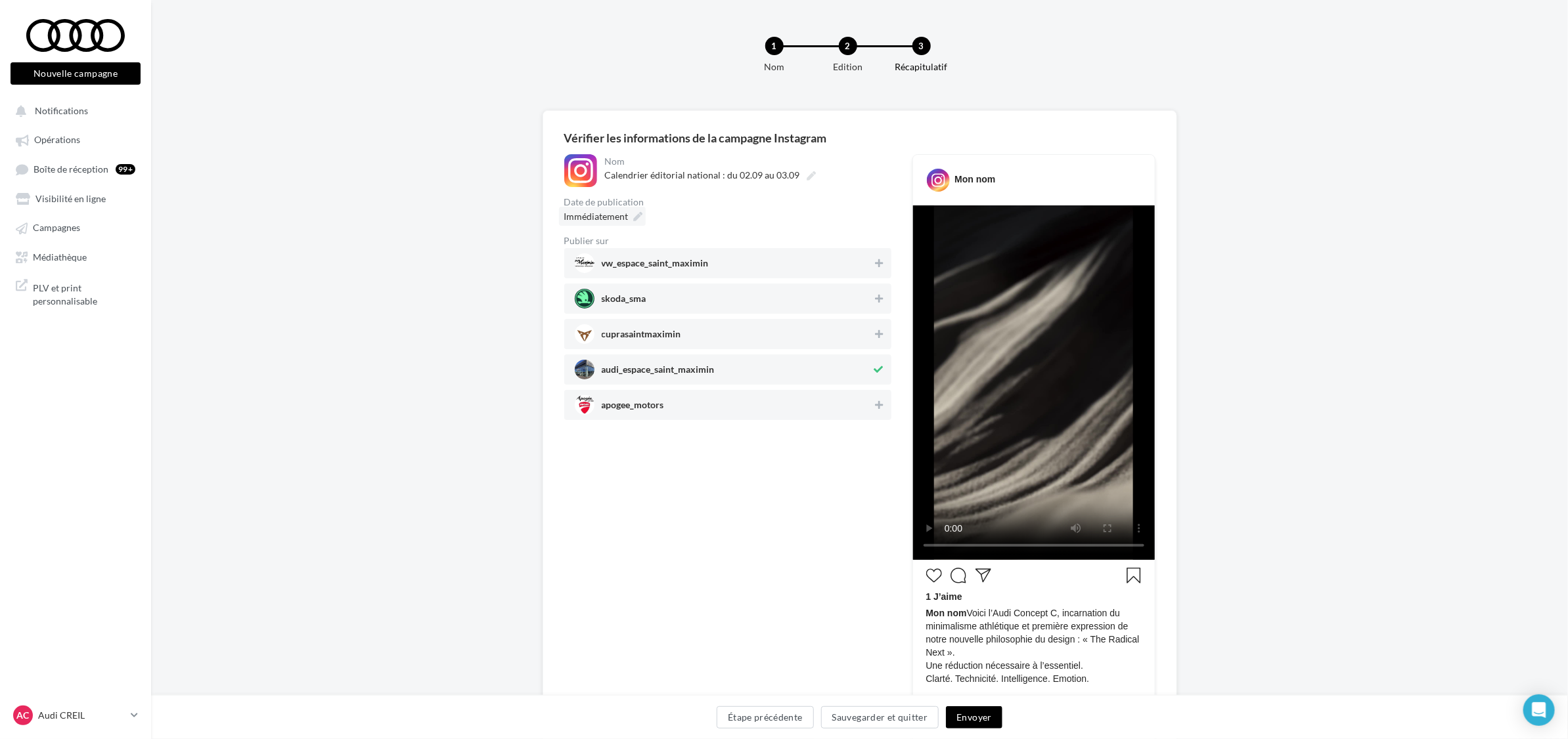
click at [635, 212] on icon at bounding box center [638, 216] width 9 height 9
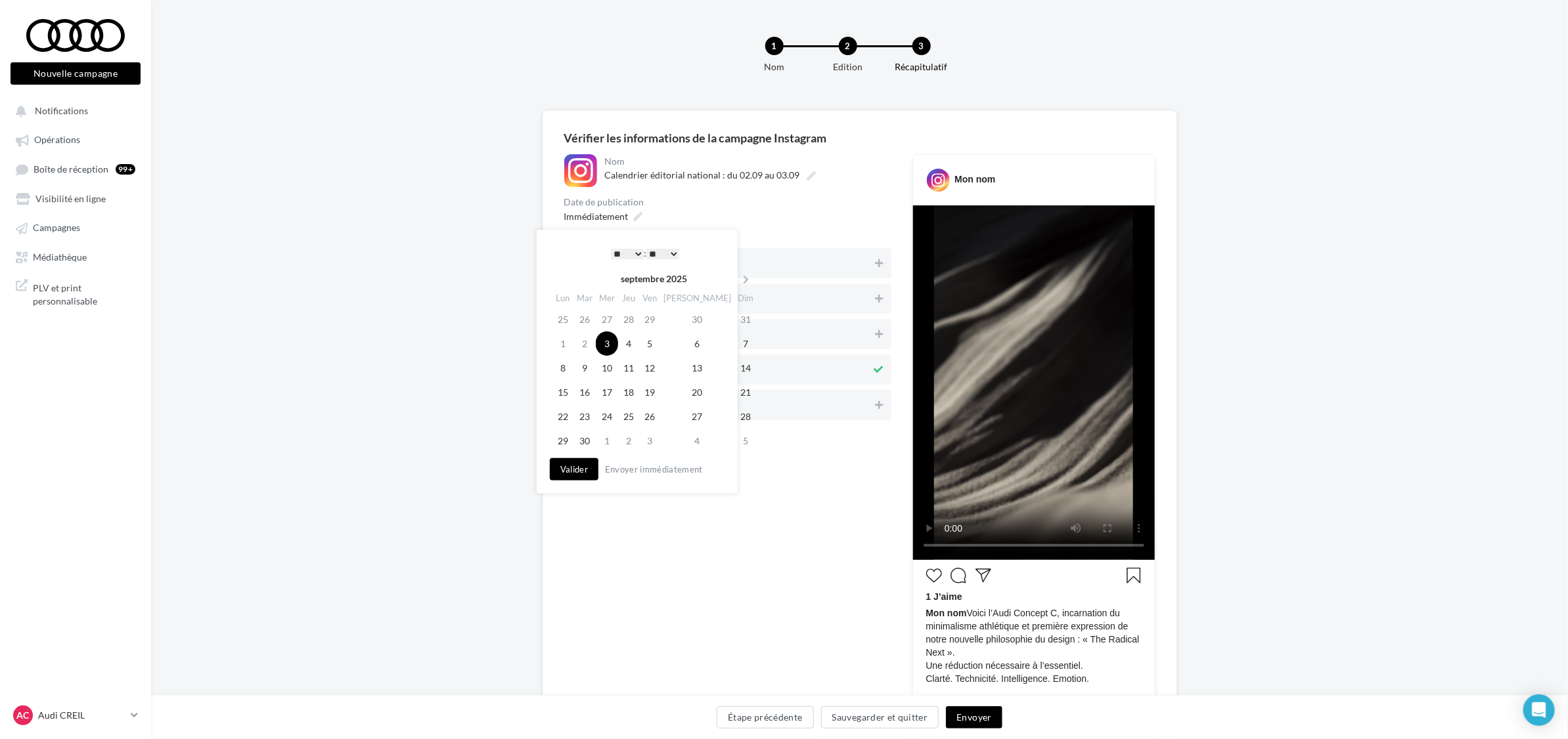
click at [631, 249] on select "* * * * * * * * * * ** ** ** ** ** ** ** ** ** ** ** ** ** **" at bounding box center [627, 254] width 33 height 11
click at [580, 472] on button "Valider" at bounding box center [574, 470] width 48 height 22
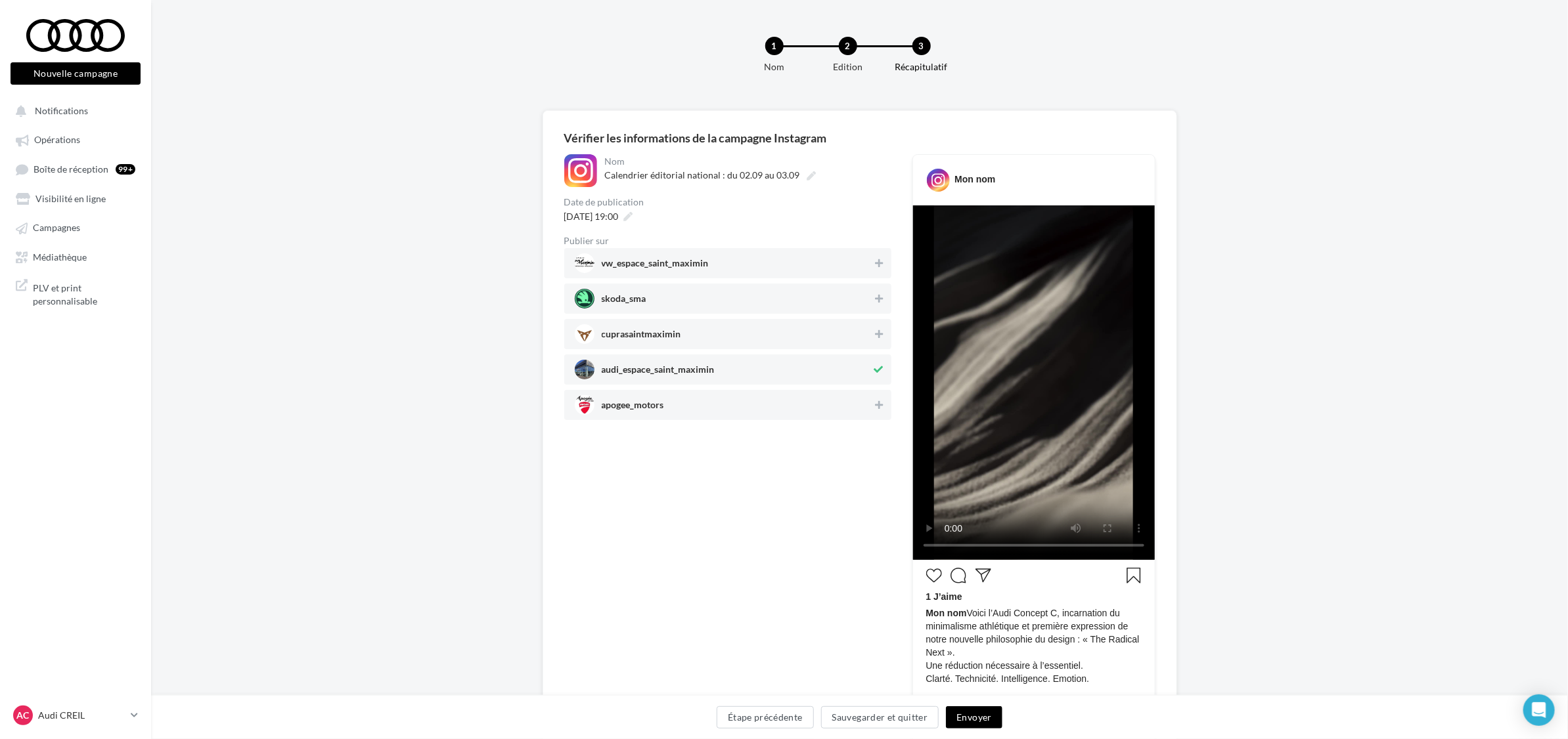
click at [987, 716] on button "Envoyer" at bounding box center [974, 717] width 56 height 22
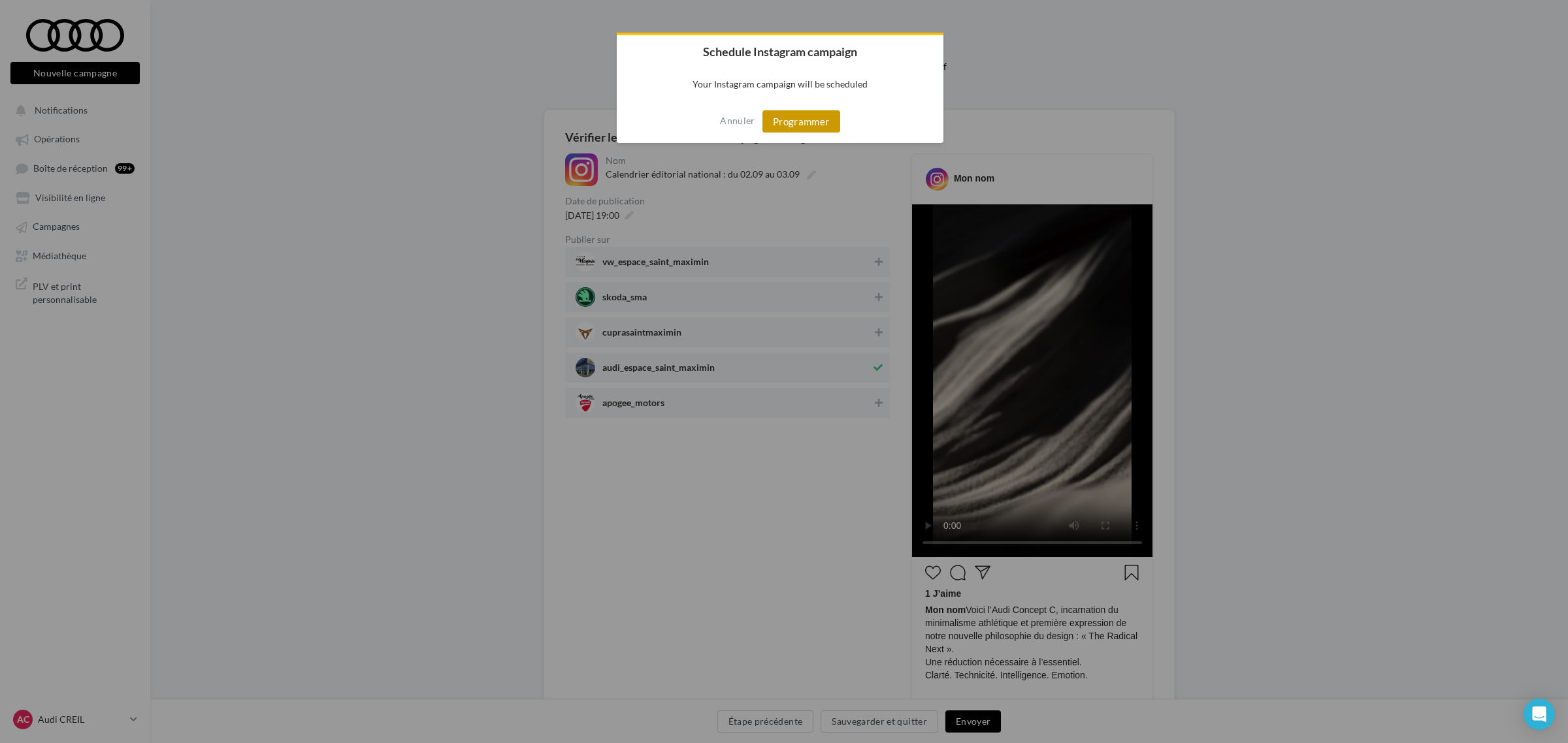
click at [801, 128] on button "Programmer" at bounding box center [801, 122] width 78 height 22
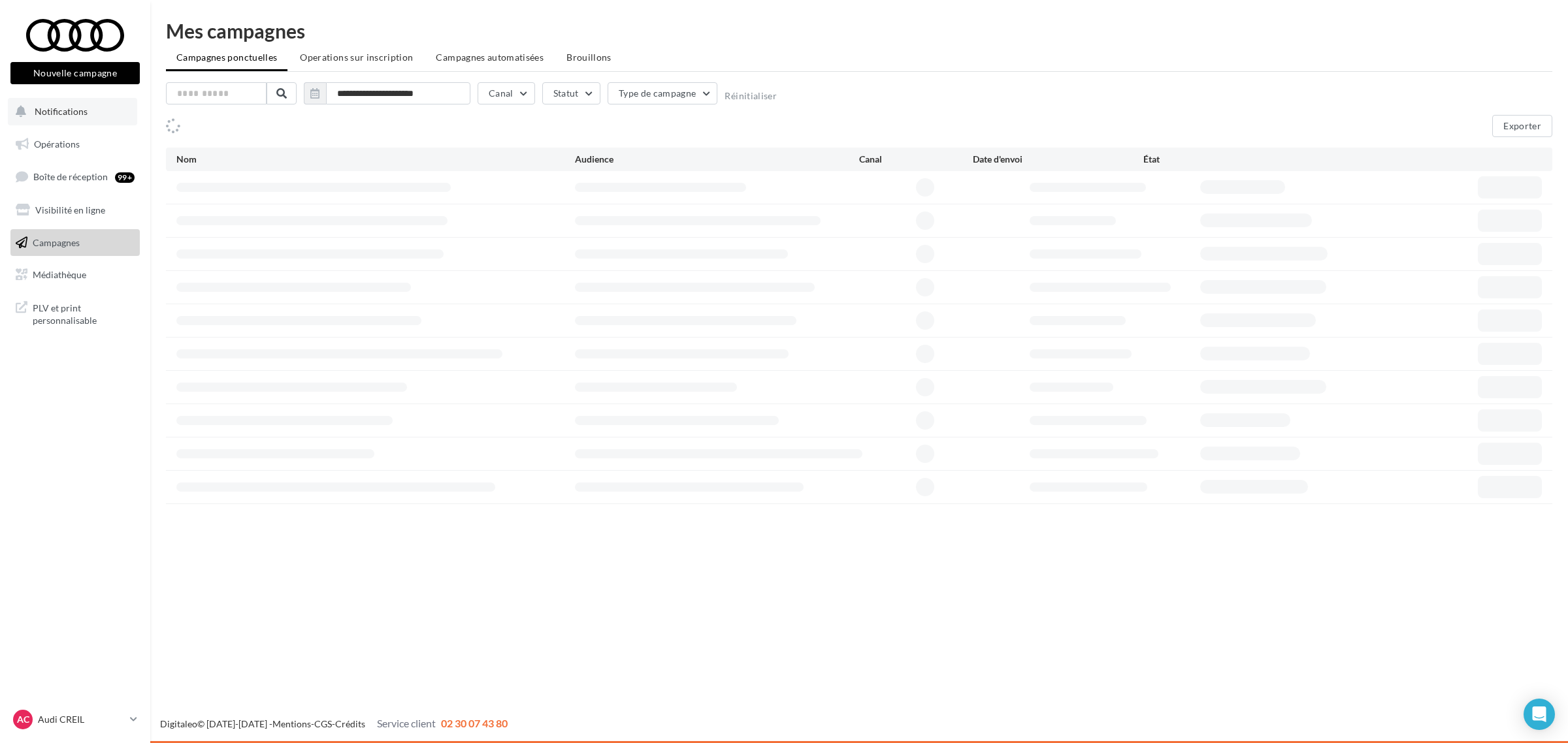
click at [47, 99] on button "Notifications" at bounding box center [72, 111] width 129 height 27
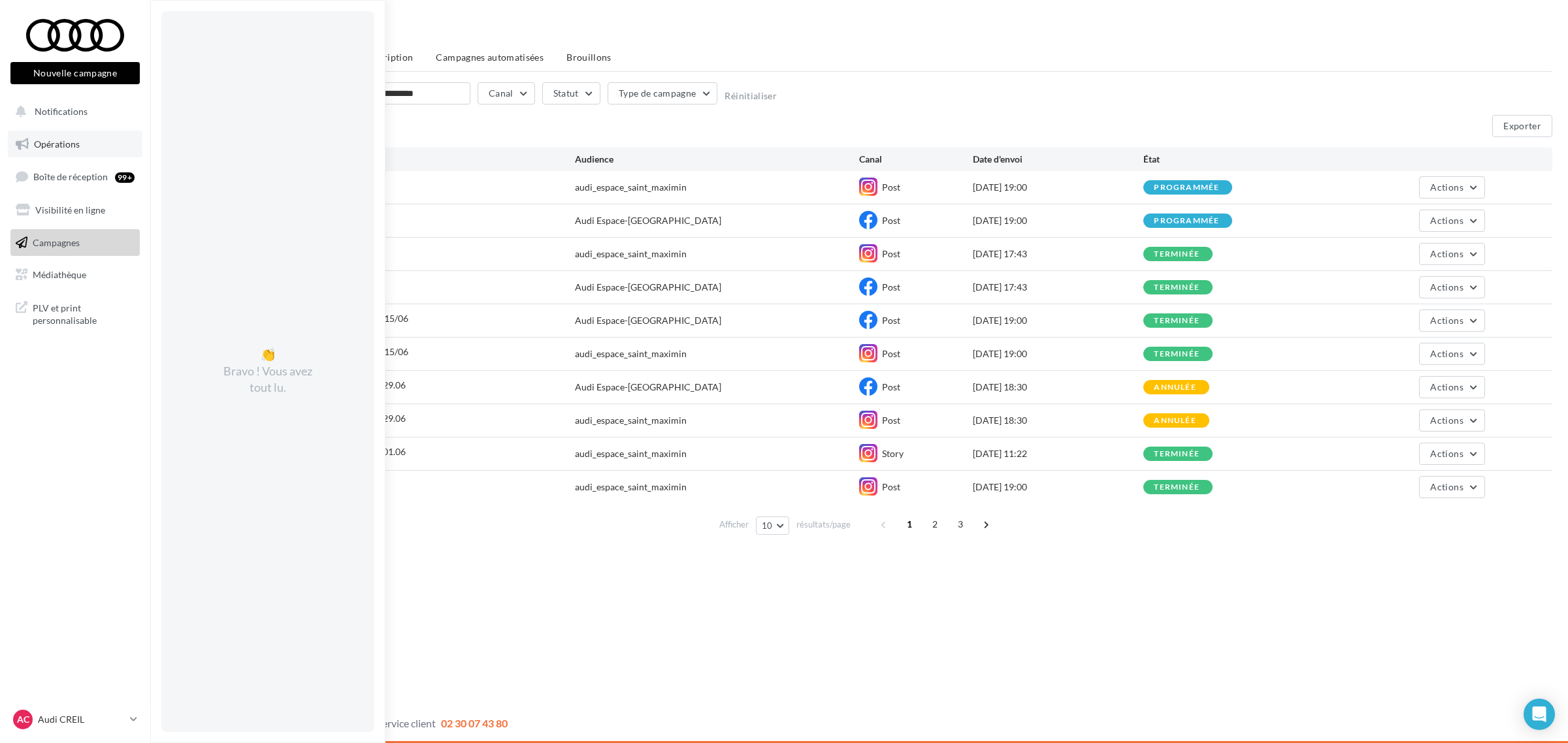
click at [52, 152] on link "Opérations" at bounding box center [75, 144] width 135 height 27
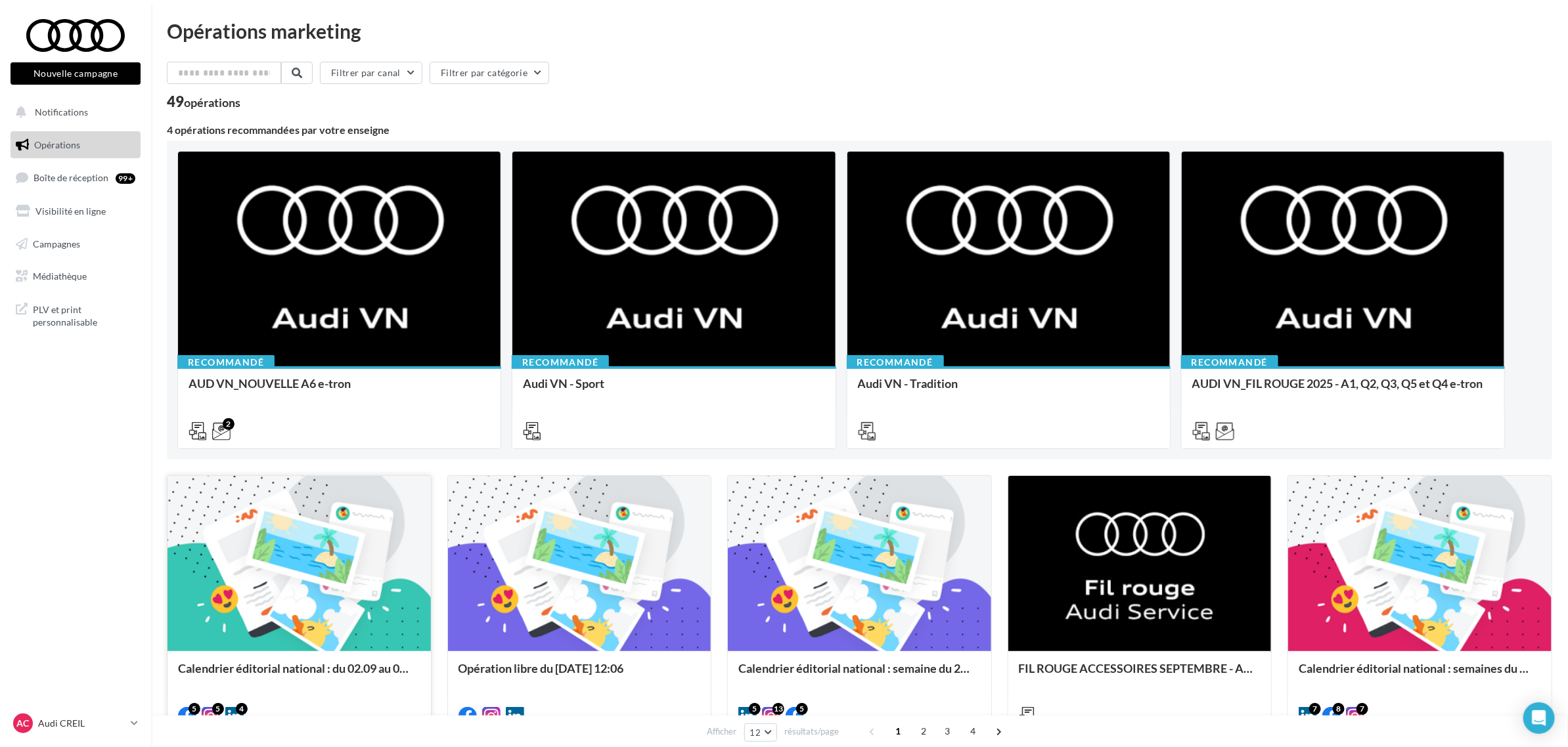
click at [294, 593] on div at bounding box center [299, 564] width 263 height 177
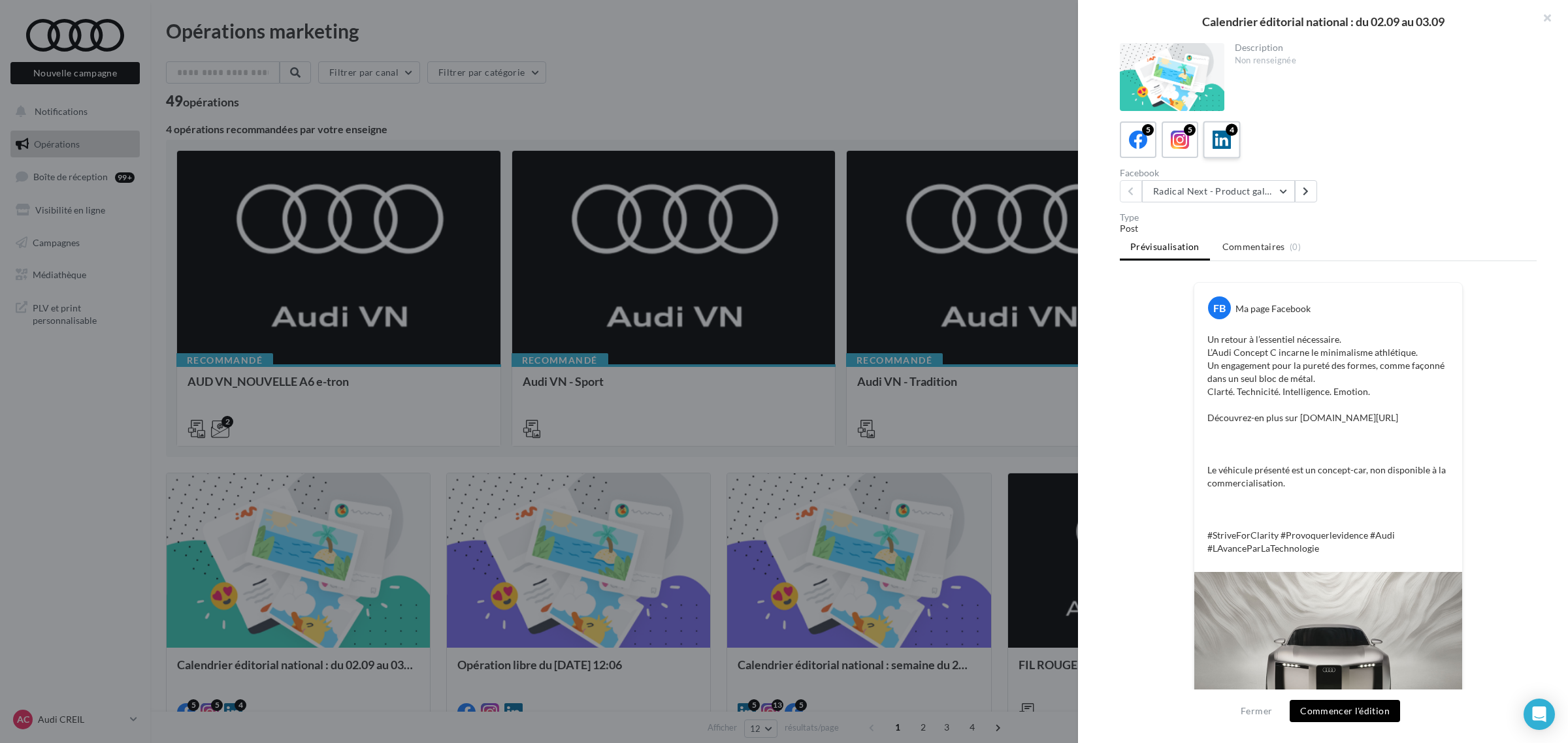
click at [1217, 138] on icon at bounding box center [1222, 140] width 19 height 19
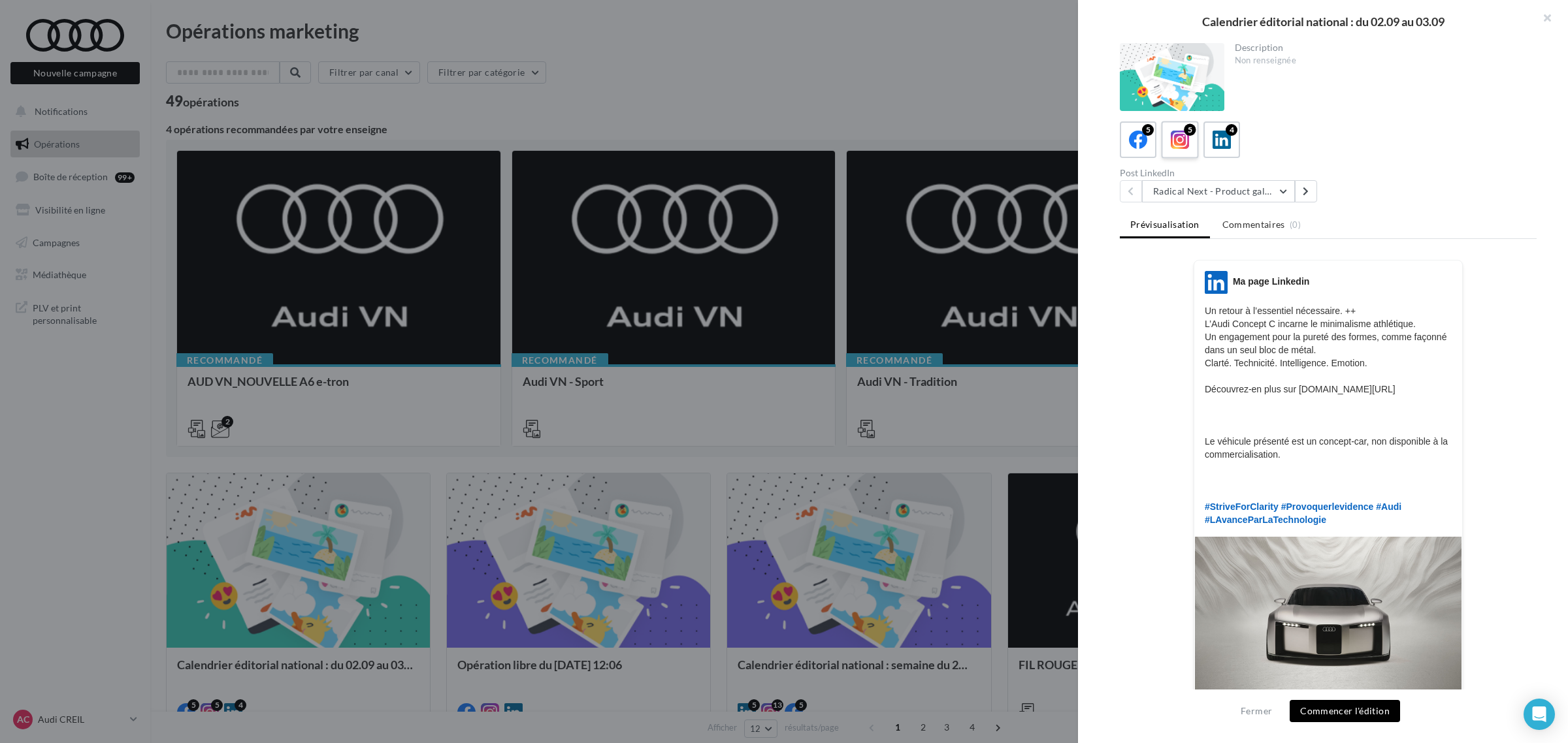
click at [1187, 144] on icon at bounding box center [1180, 140] width 19 height 19
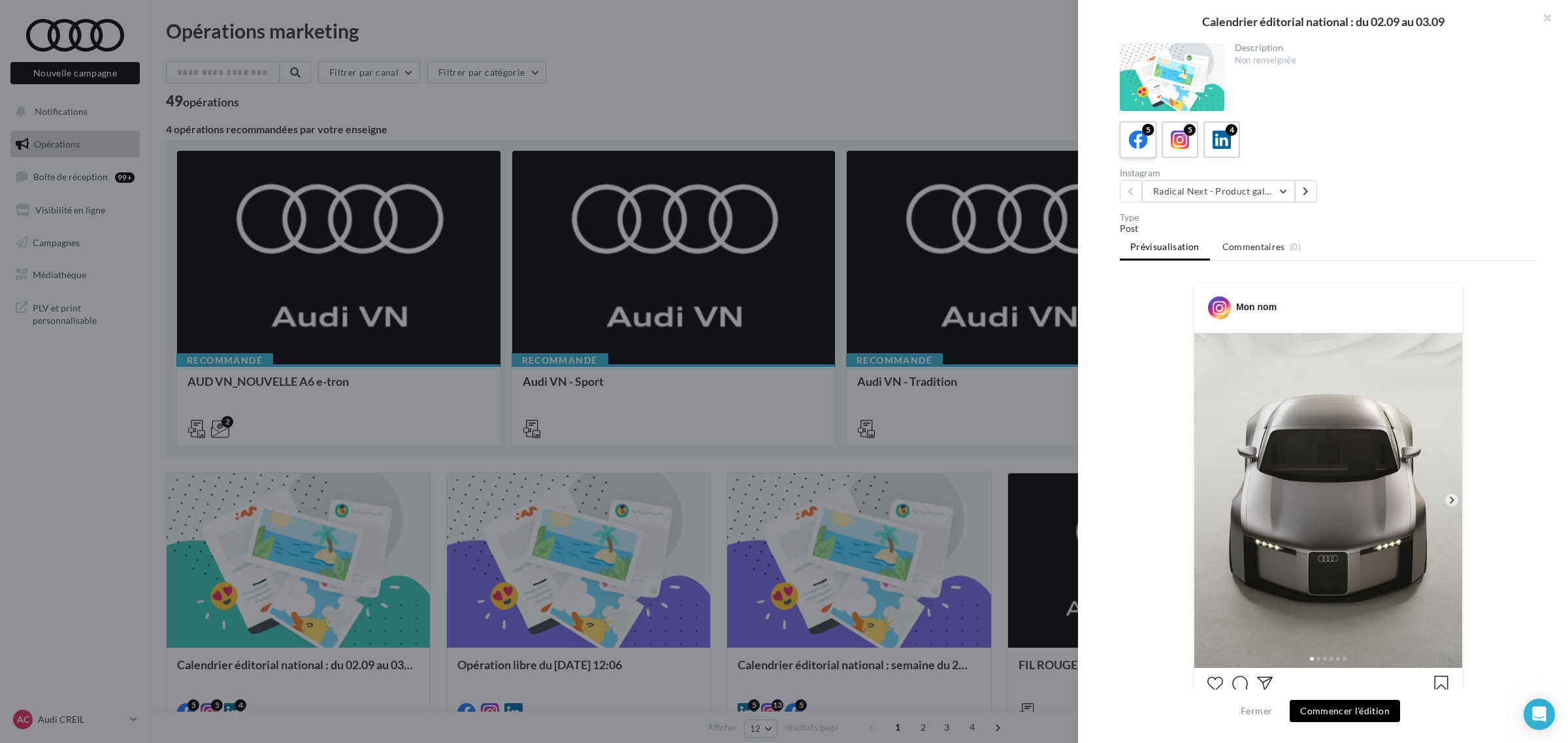
click at [1143, 138] on icon at bounding box center [1138, 140] width 19 height 19
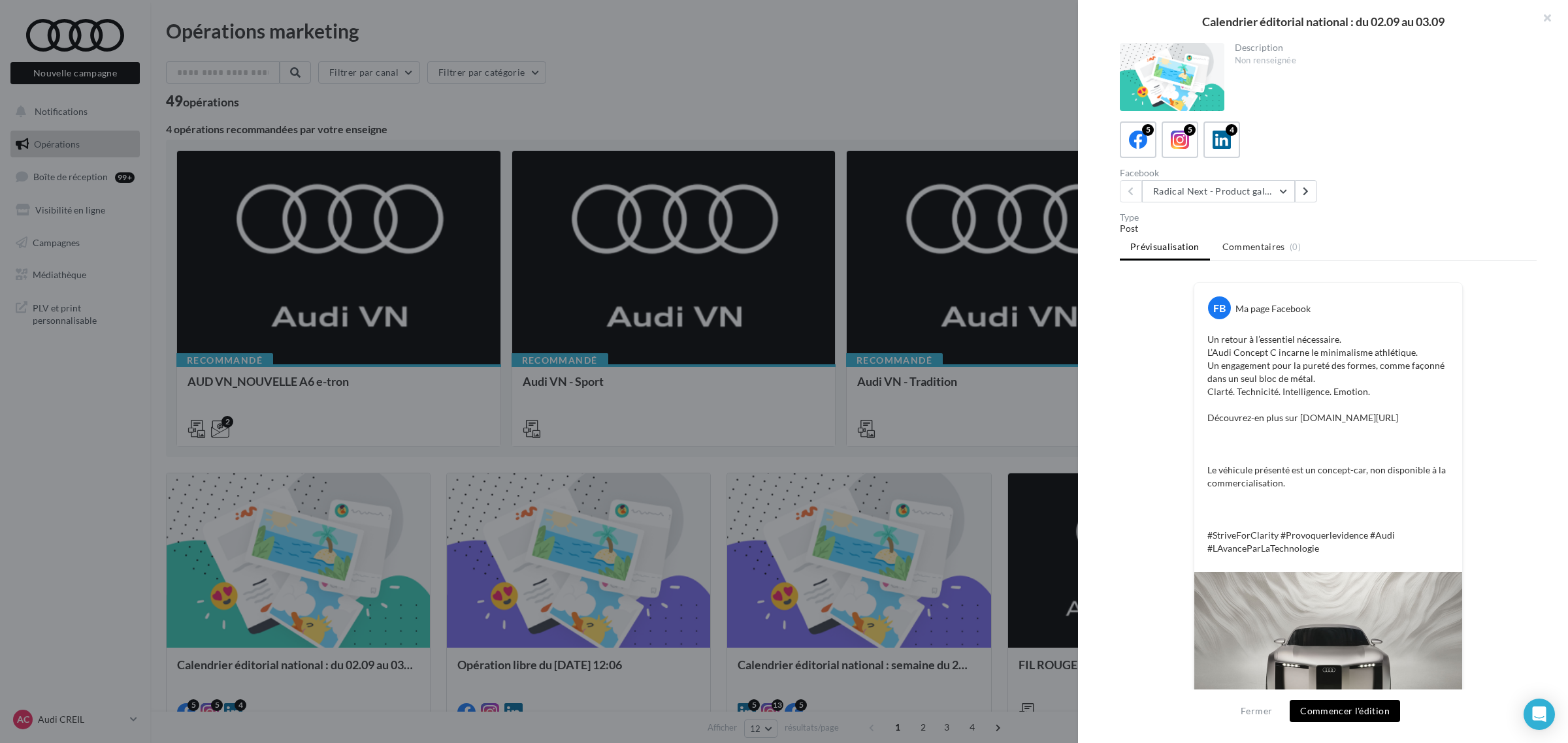
click at [1357, 712] on button "Commencer l'édition" at bounding box center [1344, 712] width 110 height 22
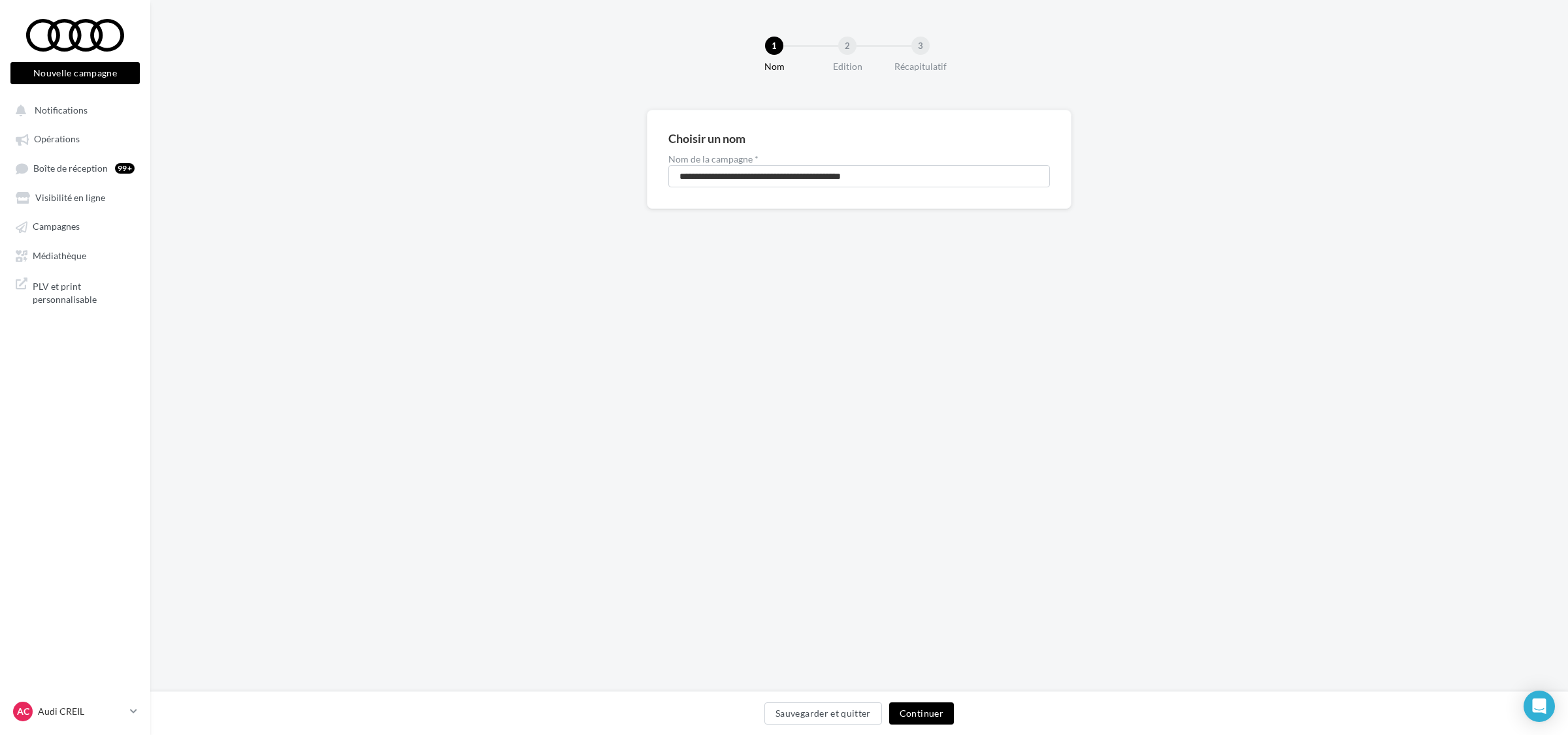
click at [926, 711] on button "Continuer" at bounding box center [921, 713] width 65 height 22
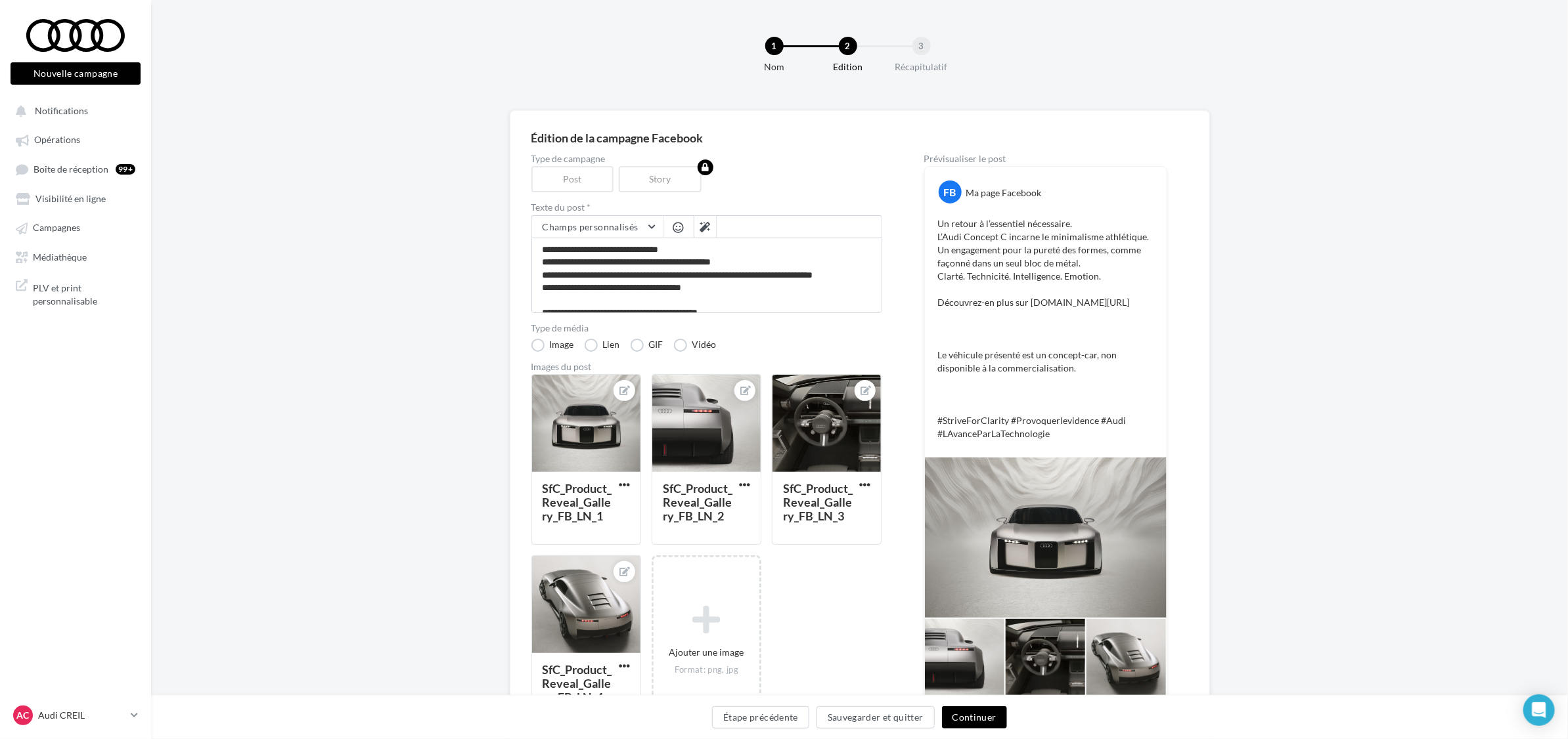
click at [977, 716] on button "Continuer" at bounding box center [974, 717] width 65 height 22
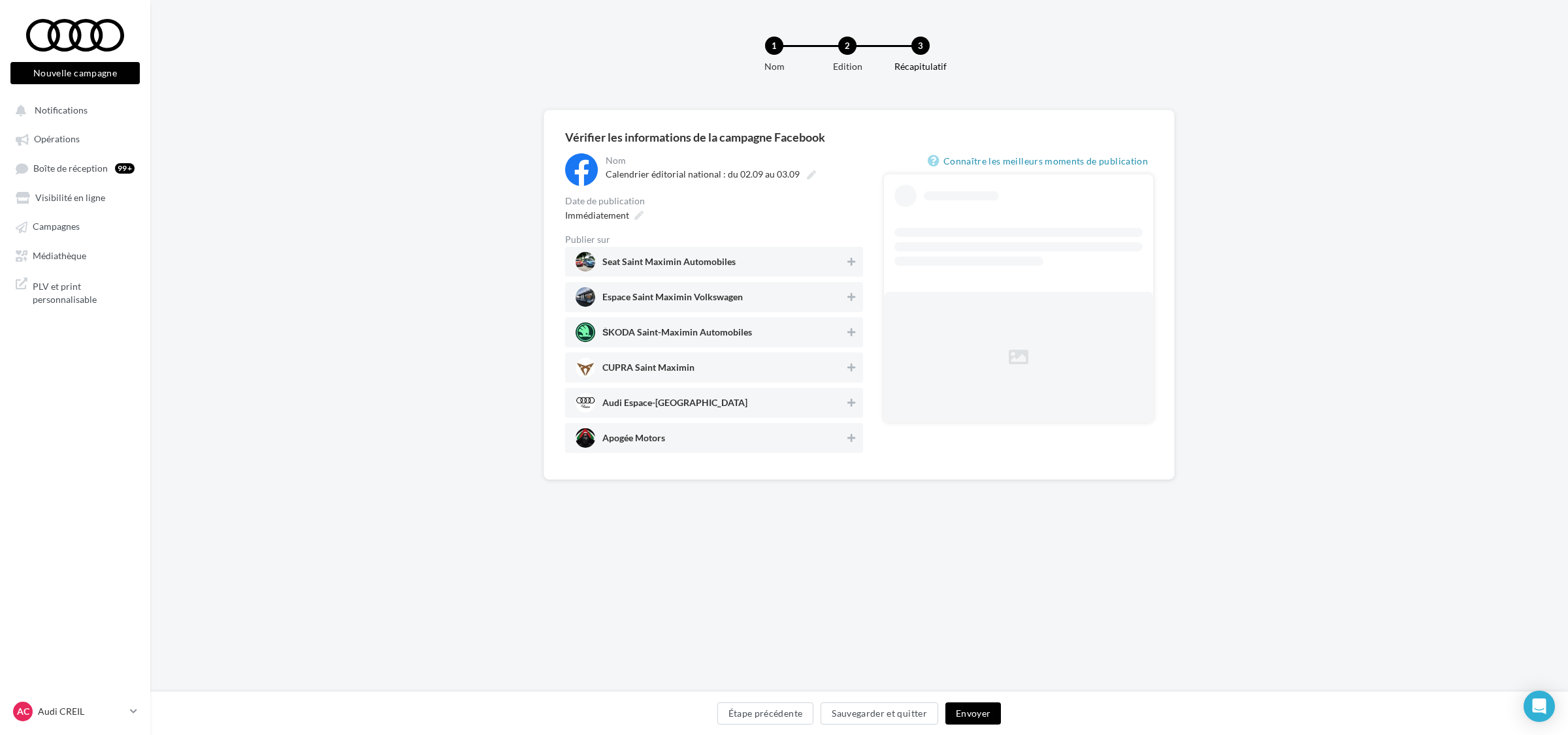
click at [743, 401] on span "Audi Espace-Saint-Maximin" at bounding box center [710, 403] width 269 height 20
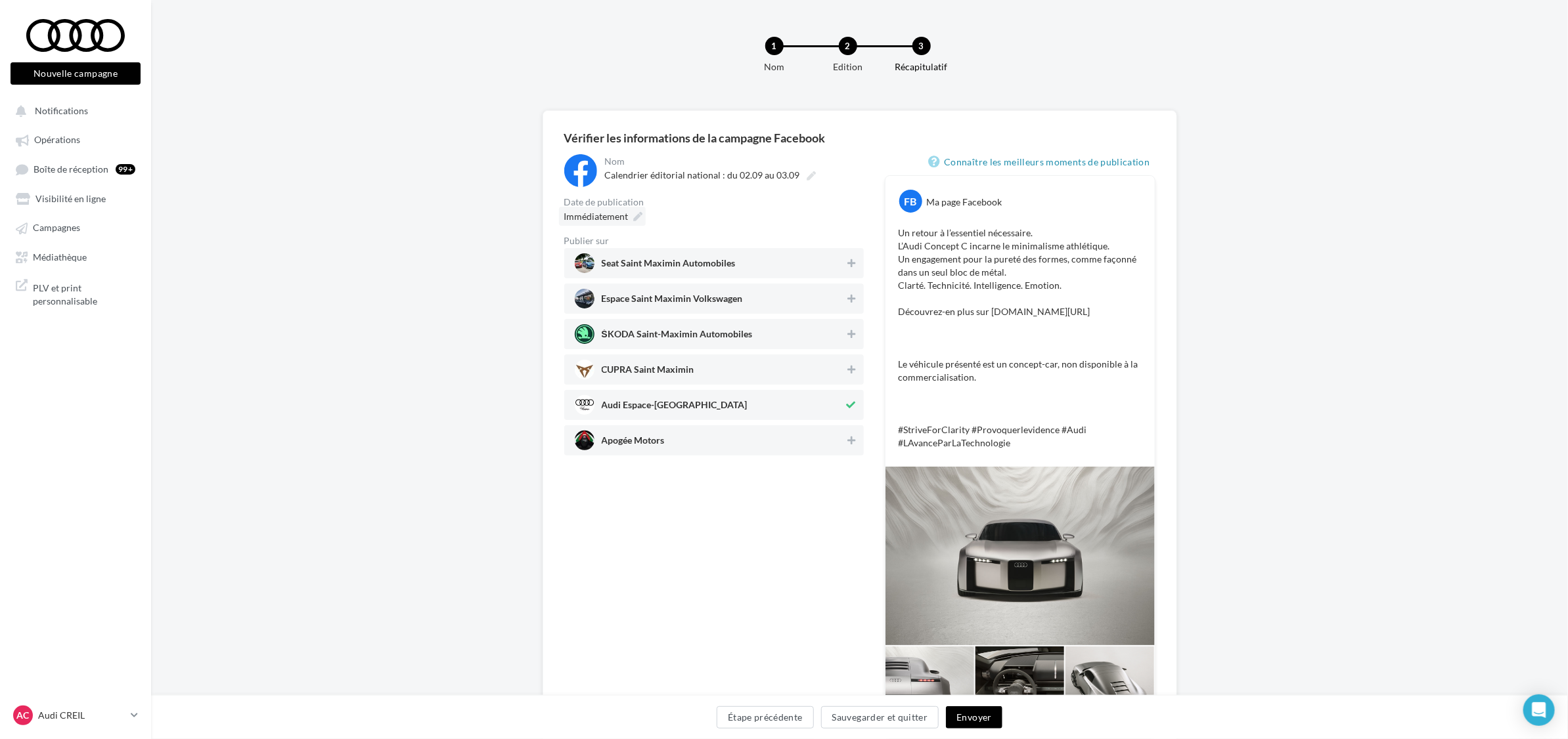
click at [639, 212] on icon at bounding box center [638, 216] width 9 height 9
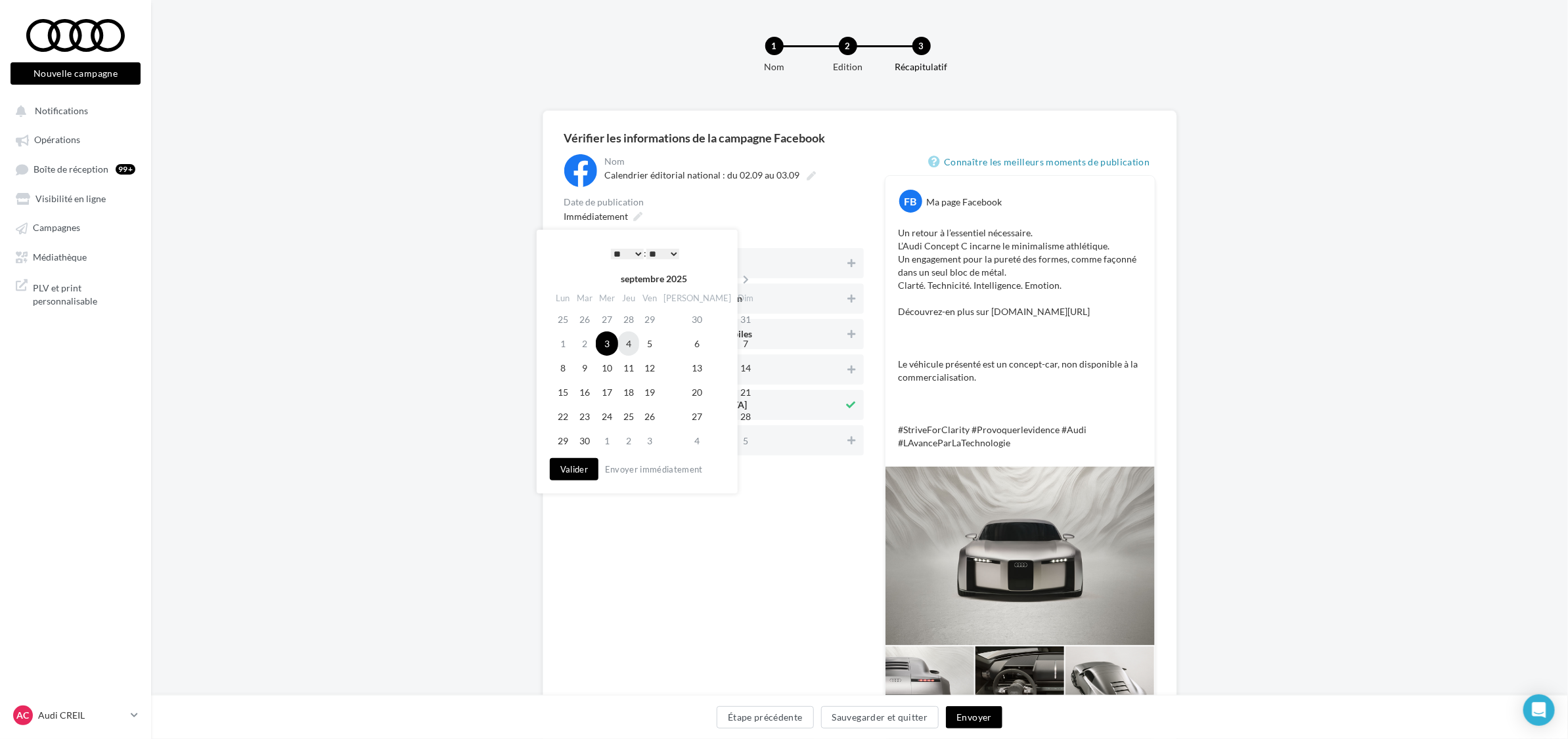
click at [637, 341] on td "4" at bounding box center [628, 343] width 21 height 25
click at [632, 249] on select "* * * * * * * * * * ** ** ** ** ** ** ** ** ** ** ** ** ** **" at bounding box center [627, 254] width 33 height 11
click at [562, 467] on button "Valider" at bounding box center [574, 470] width 48 height 22
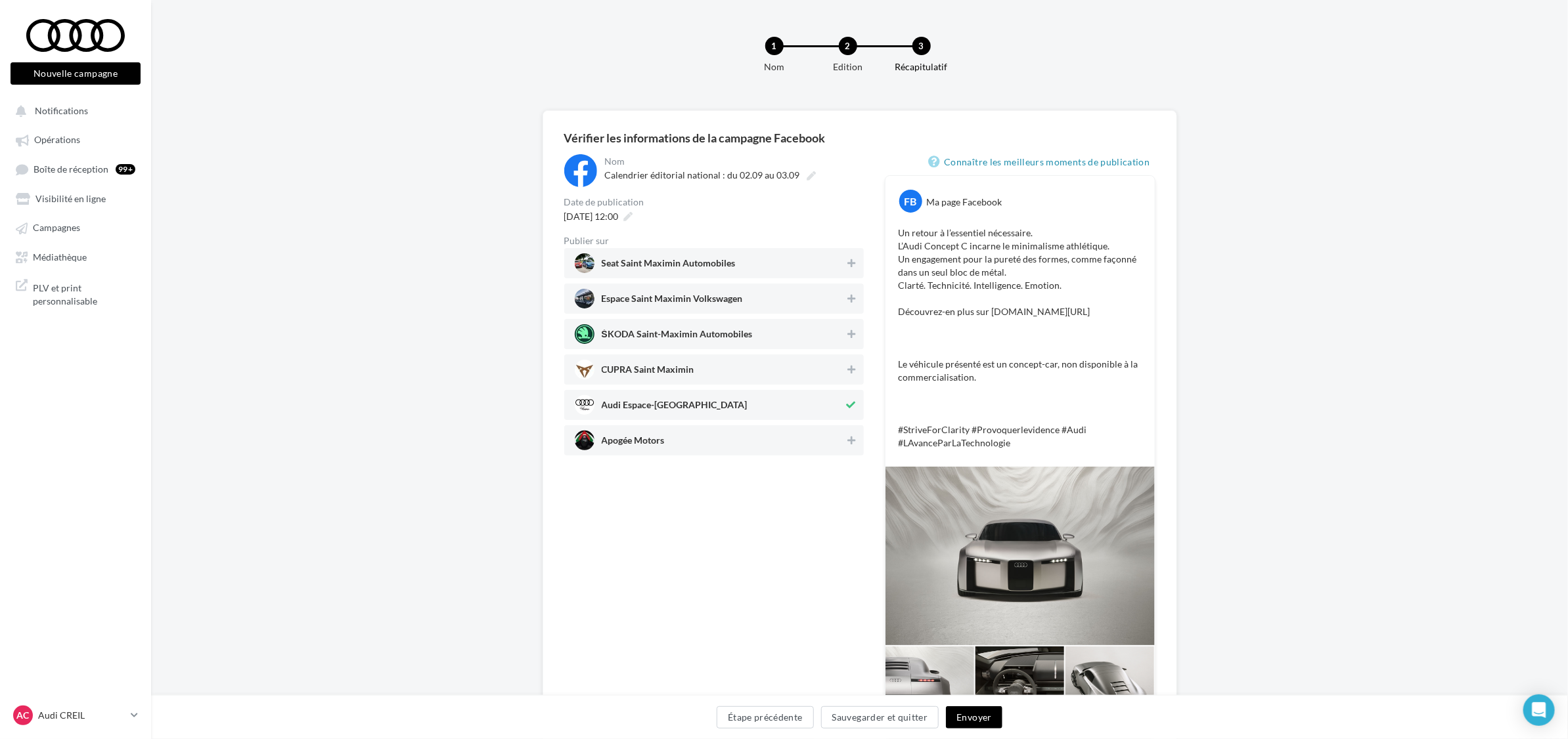
click at [980, 719] on button "Envoyer" at bounding box center [974, 717] width 56 height 22
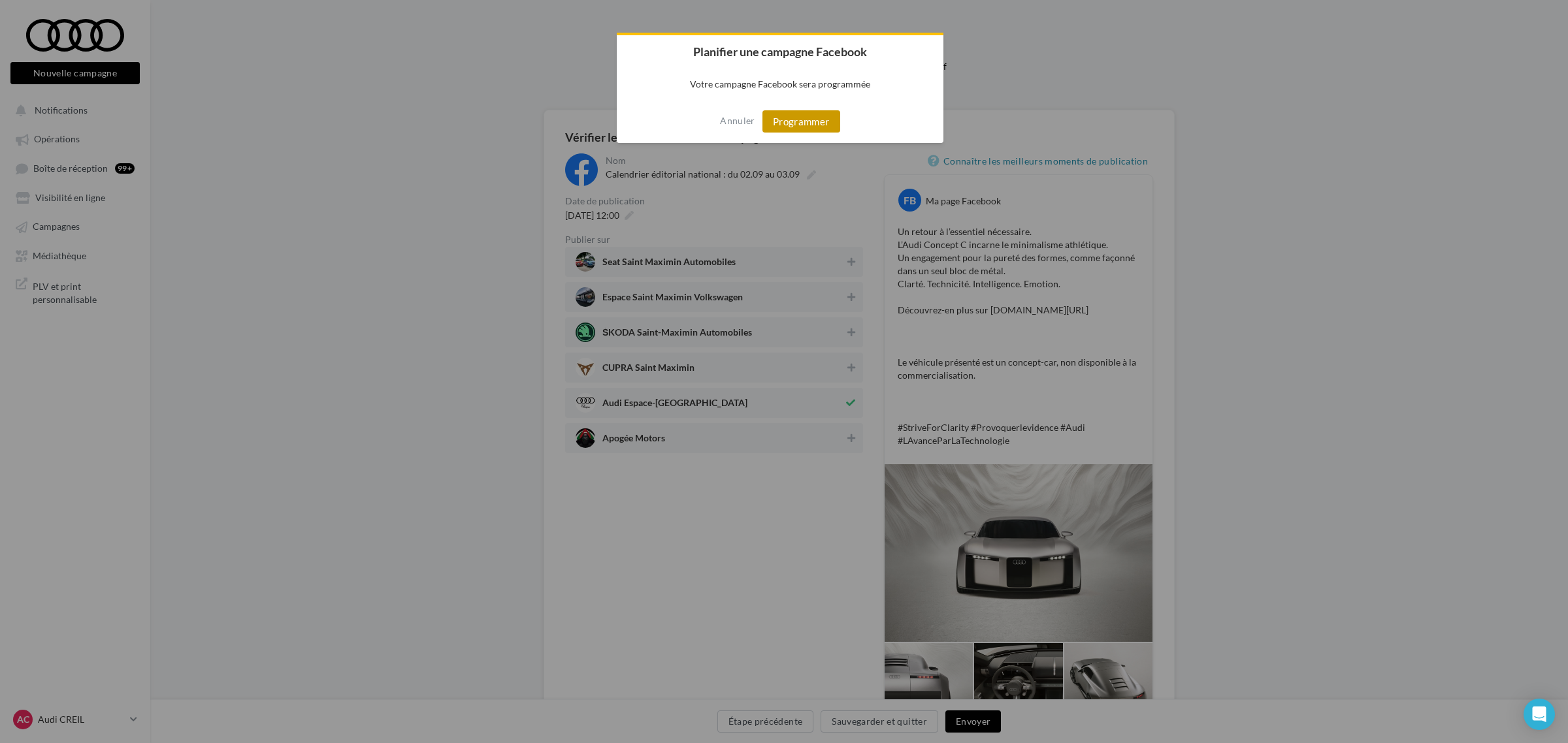
click at [825, 122] on button "Programmer" at bounding box center [801, 122] width 78 height 22
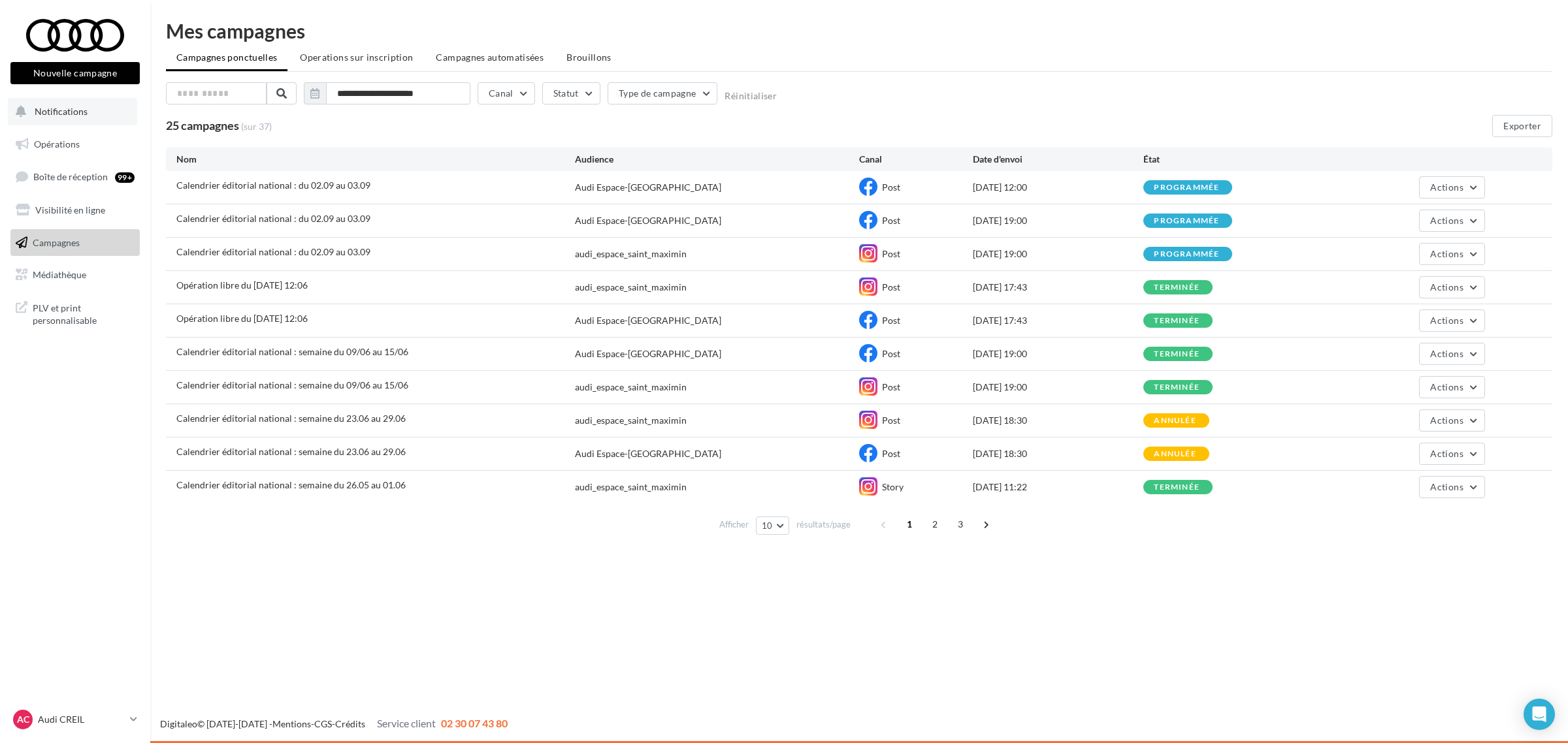
click at [79, 121] on button "Notifications" at bounding box center [72, 111] width 129 height 27
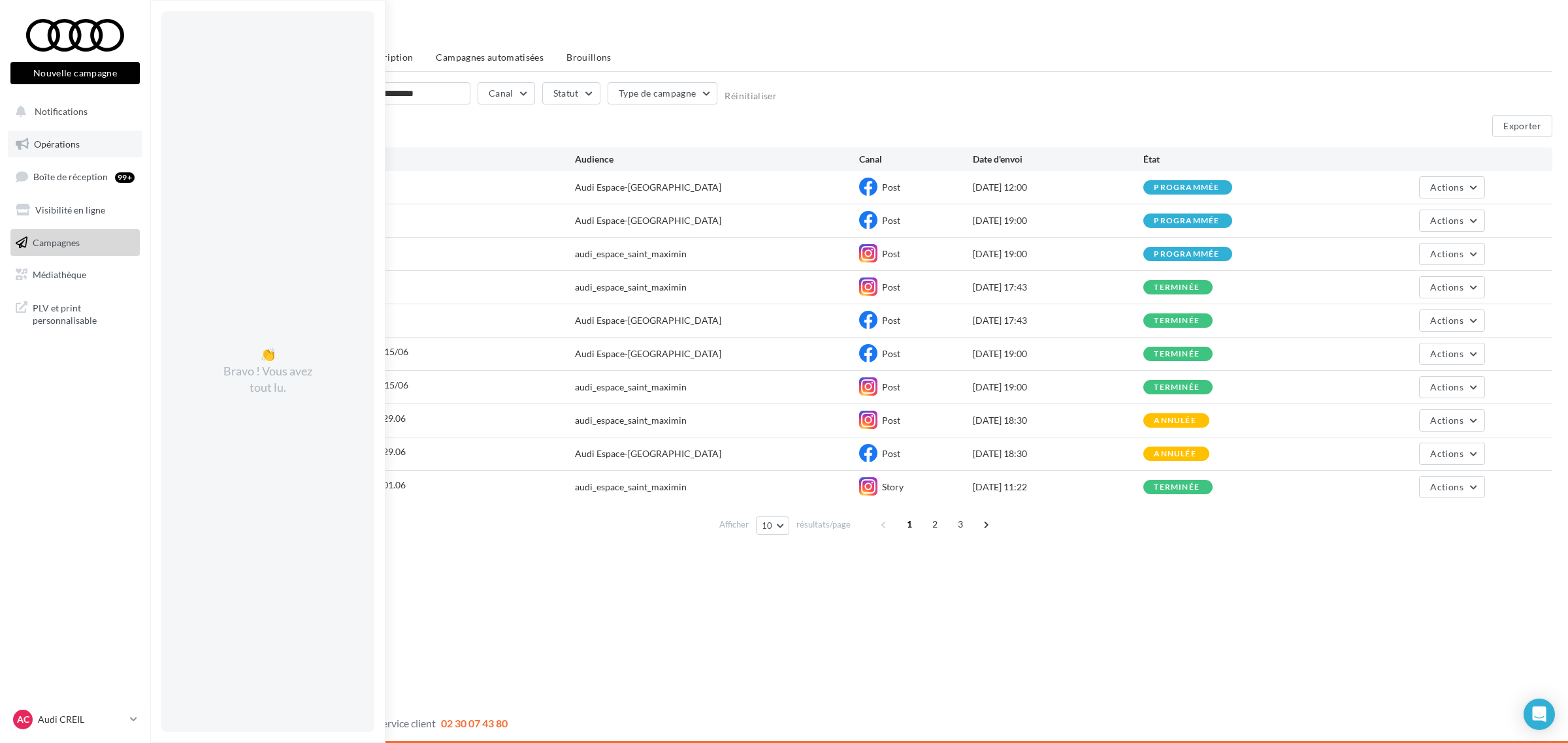
click at [66, 150] on link "Opérations" at bounding box center [75, 144] width 135 height 27
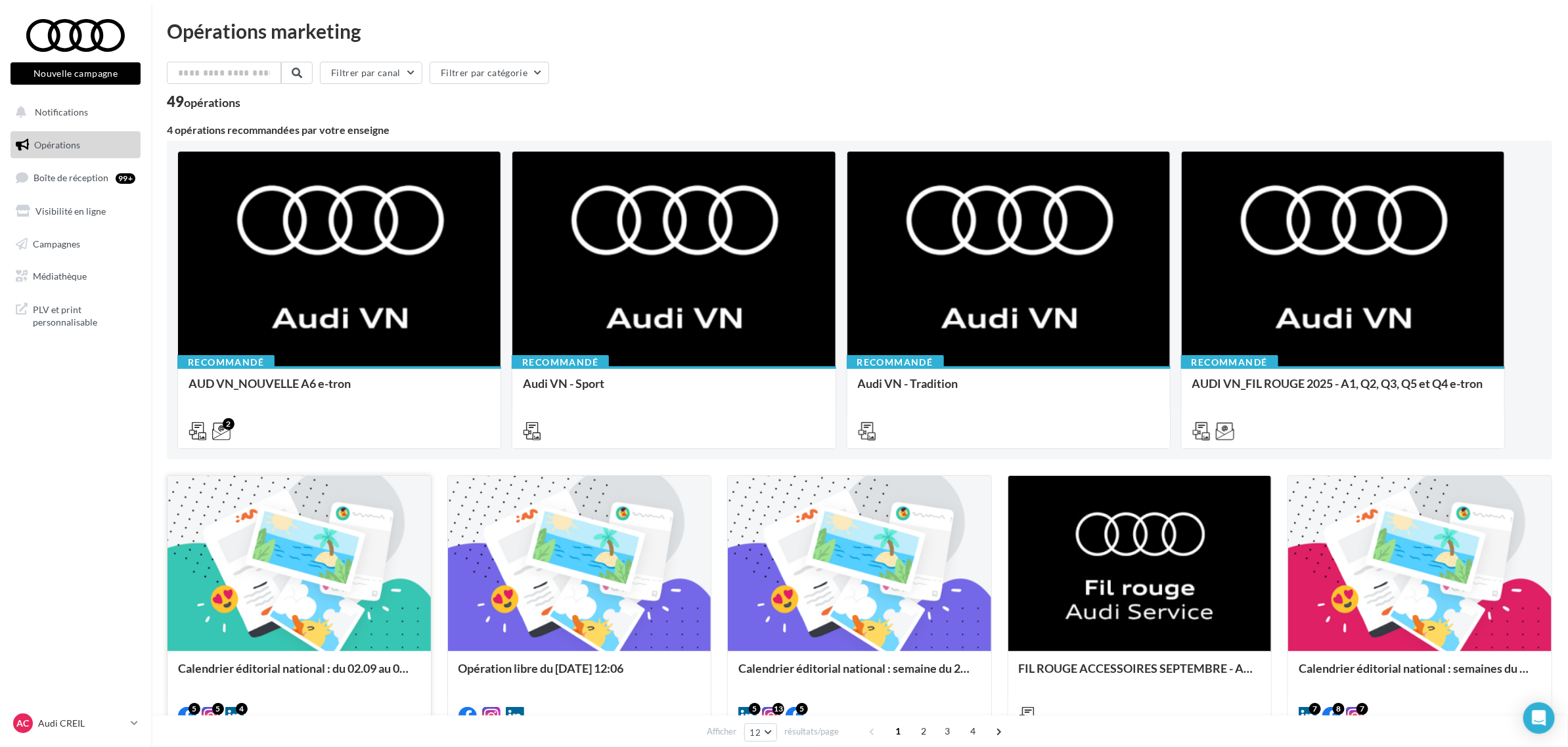
click at [270, 564] on div at bounding box center [299, 564] width 263 height 177
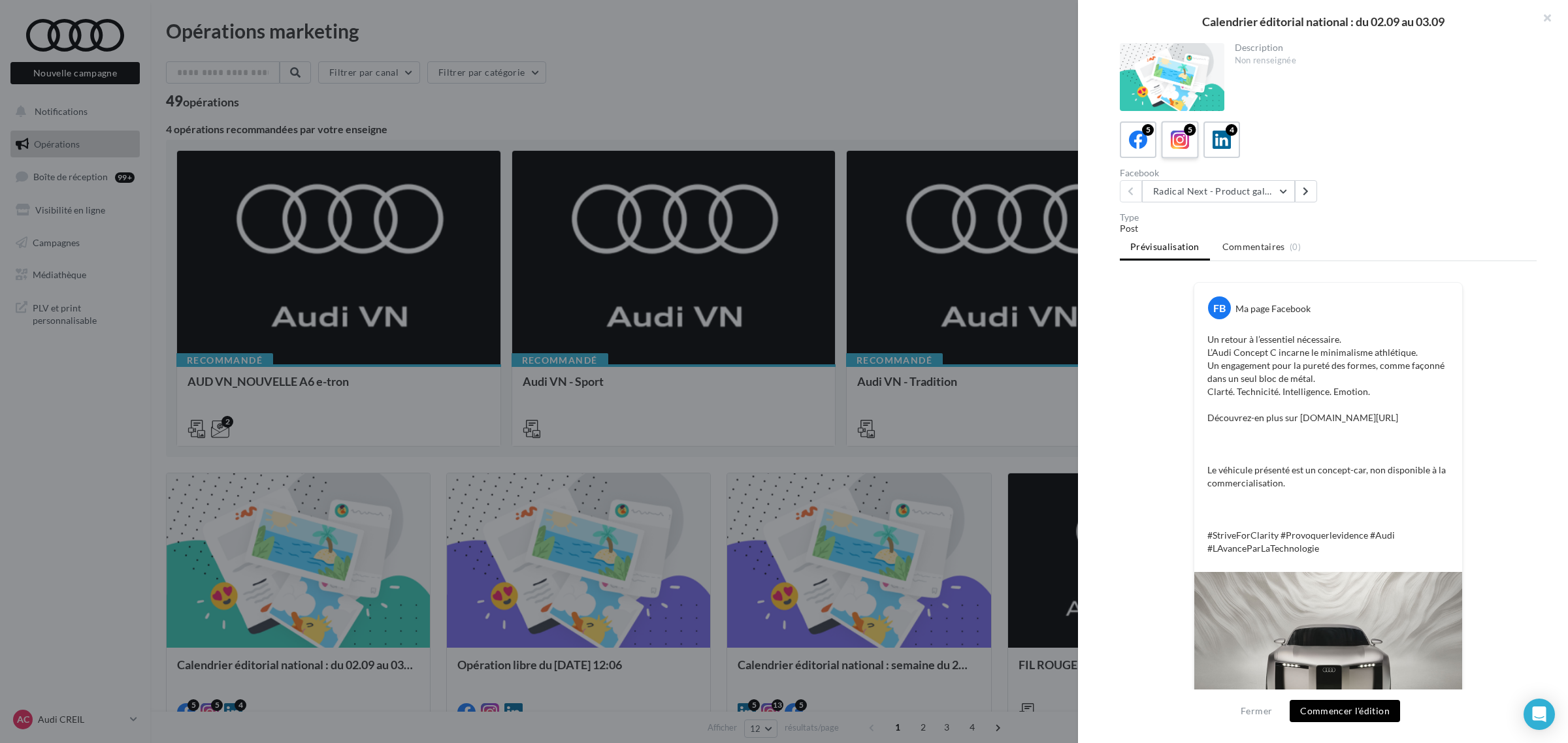
click at [1173, 135] on icon at bounding box center [1180, 140] width 19 height 19
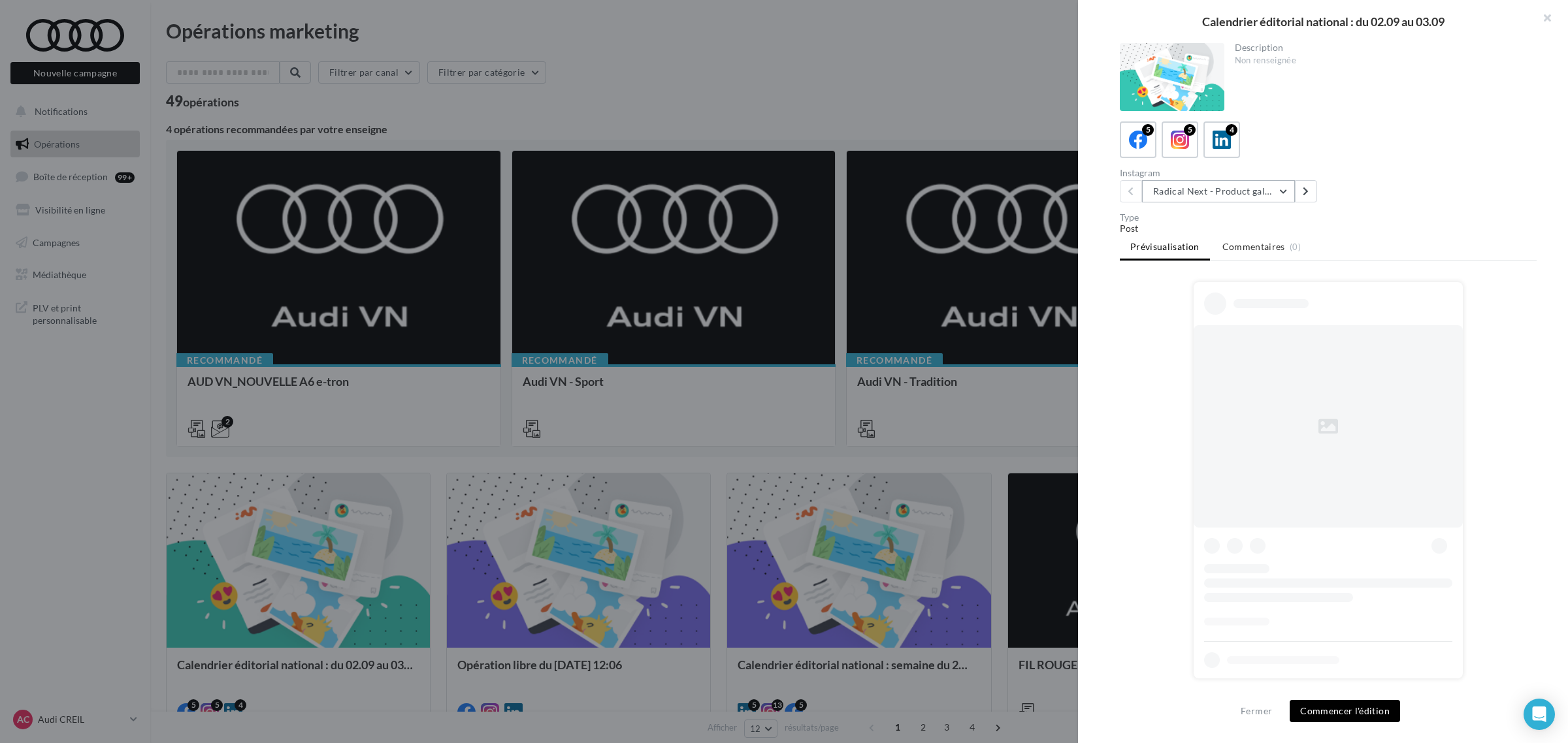
click at [1181, 191] on button "Radical Next - Product gallery" at bounding box center [1218, 191] width 153 height 22
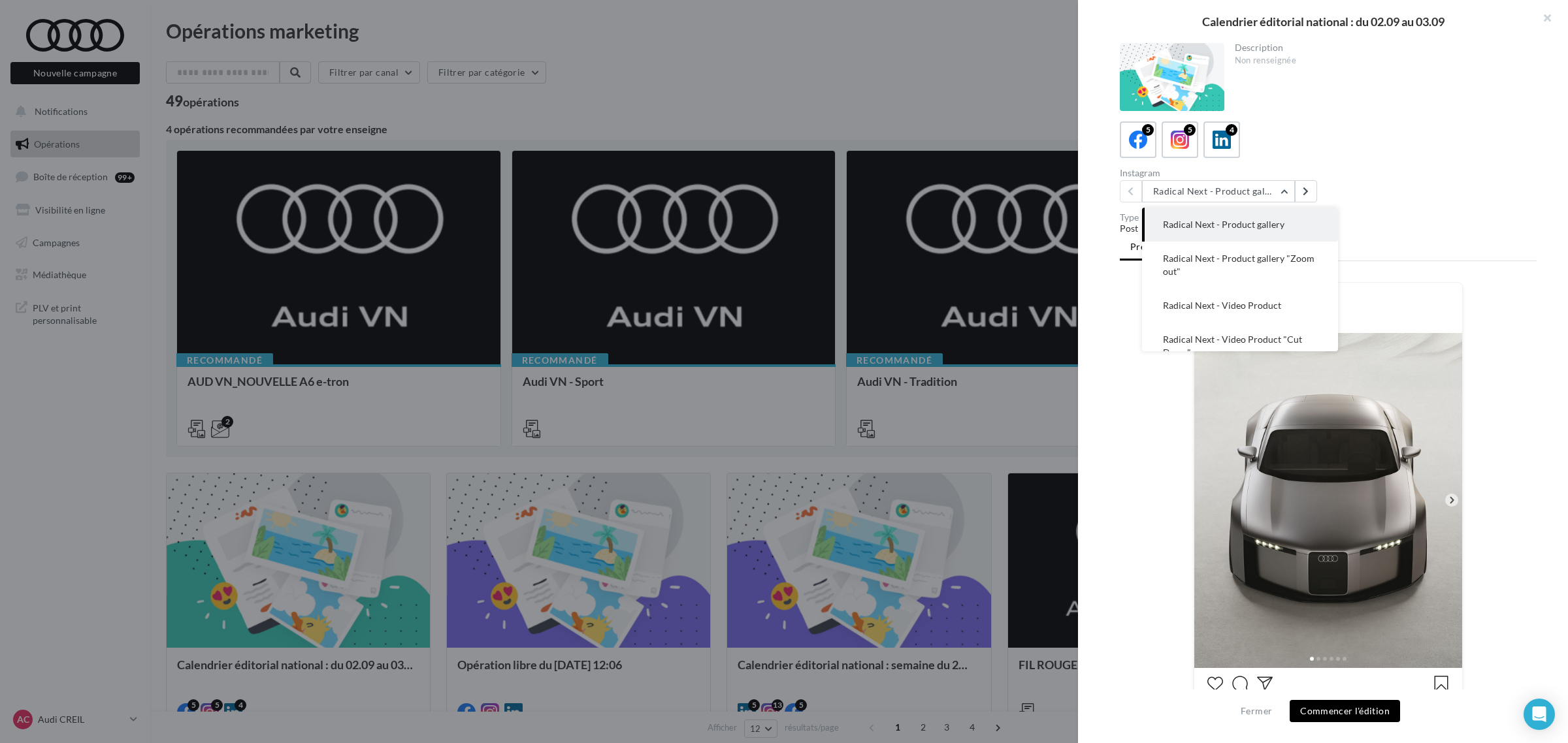
click at [1182, 450] on div "Mon nom" at bounding box center [1328, 611] width 417 height 659
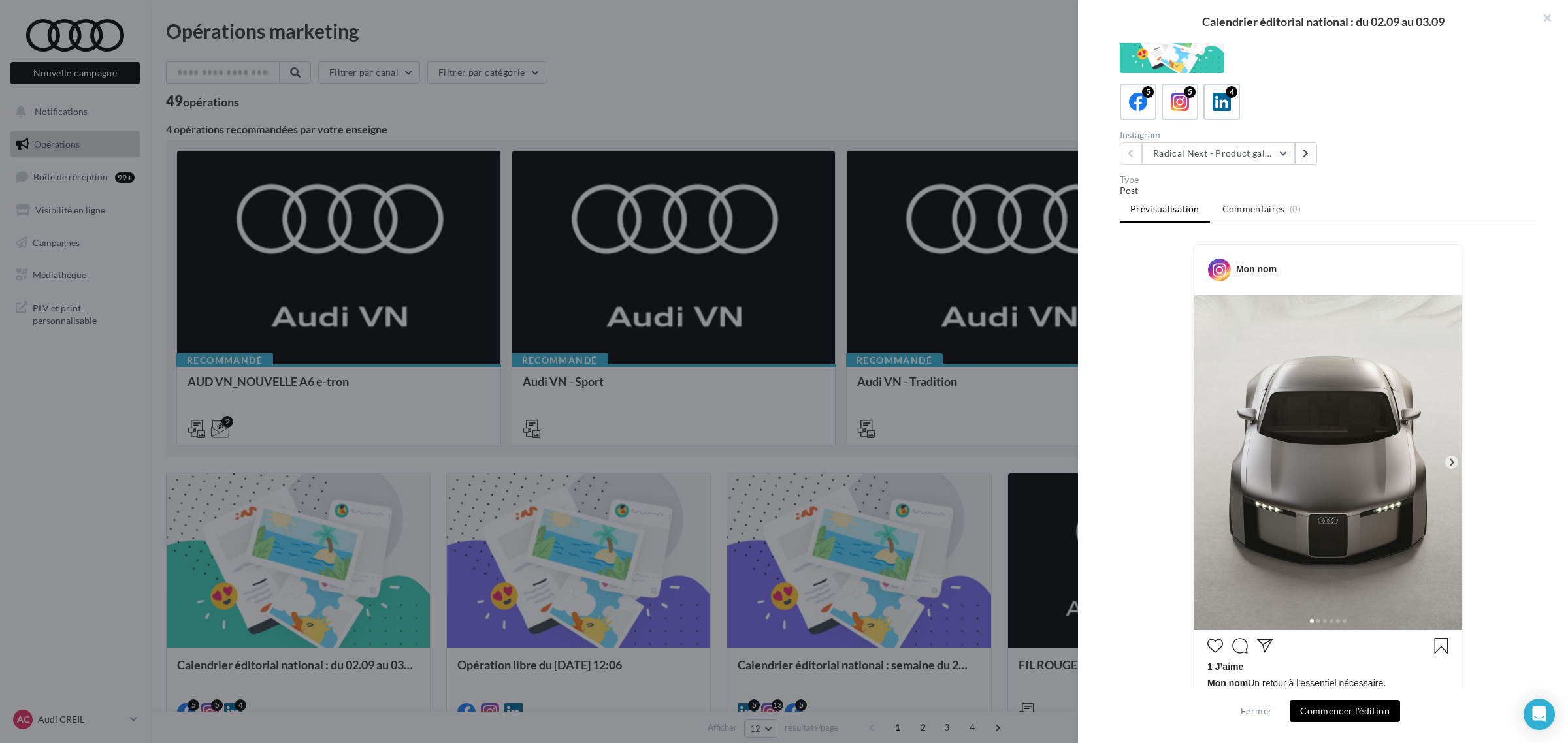
scroll to position [163, 0]
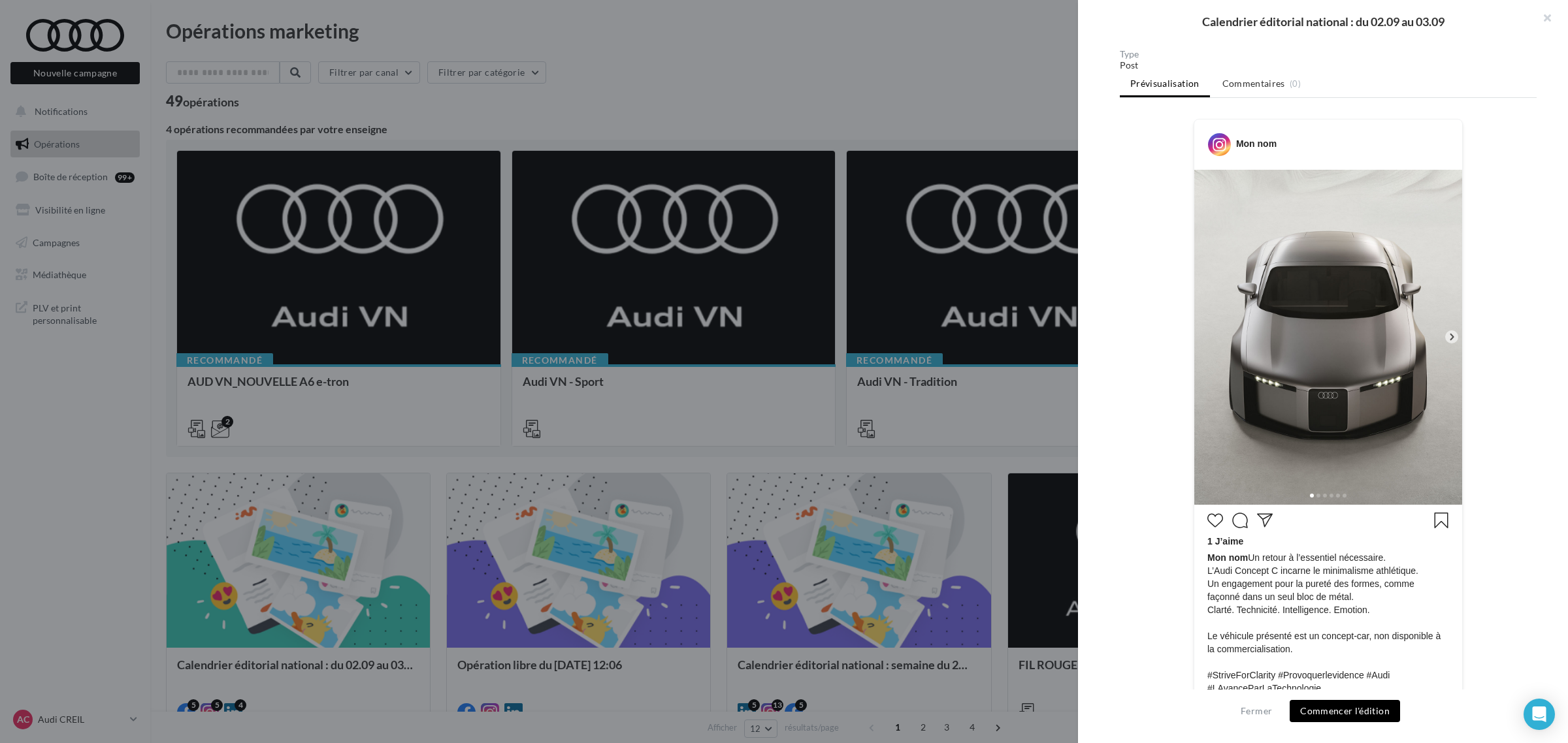
click at [1340, 716] on button "Commencer l'édition" at bounding box center [1344, 712] width 110 height 22
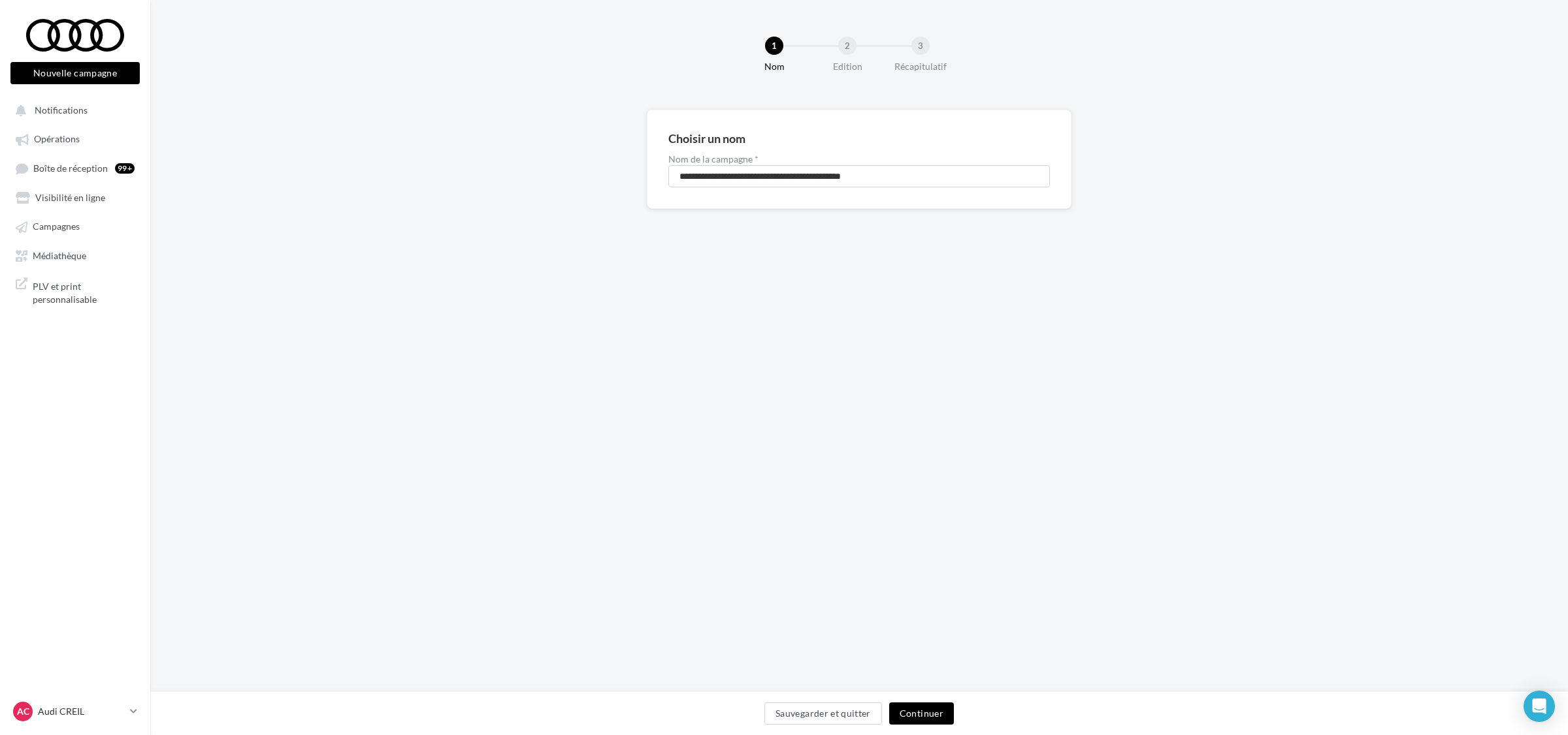
click at [954, 711] on div "Sauvegarder et quitter Continuer" at bounding box center [859, 715] width 1397 height 27
click at [941, 713] on button "Continuer" at bounding box center [921, 713] width 65 height 22
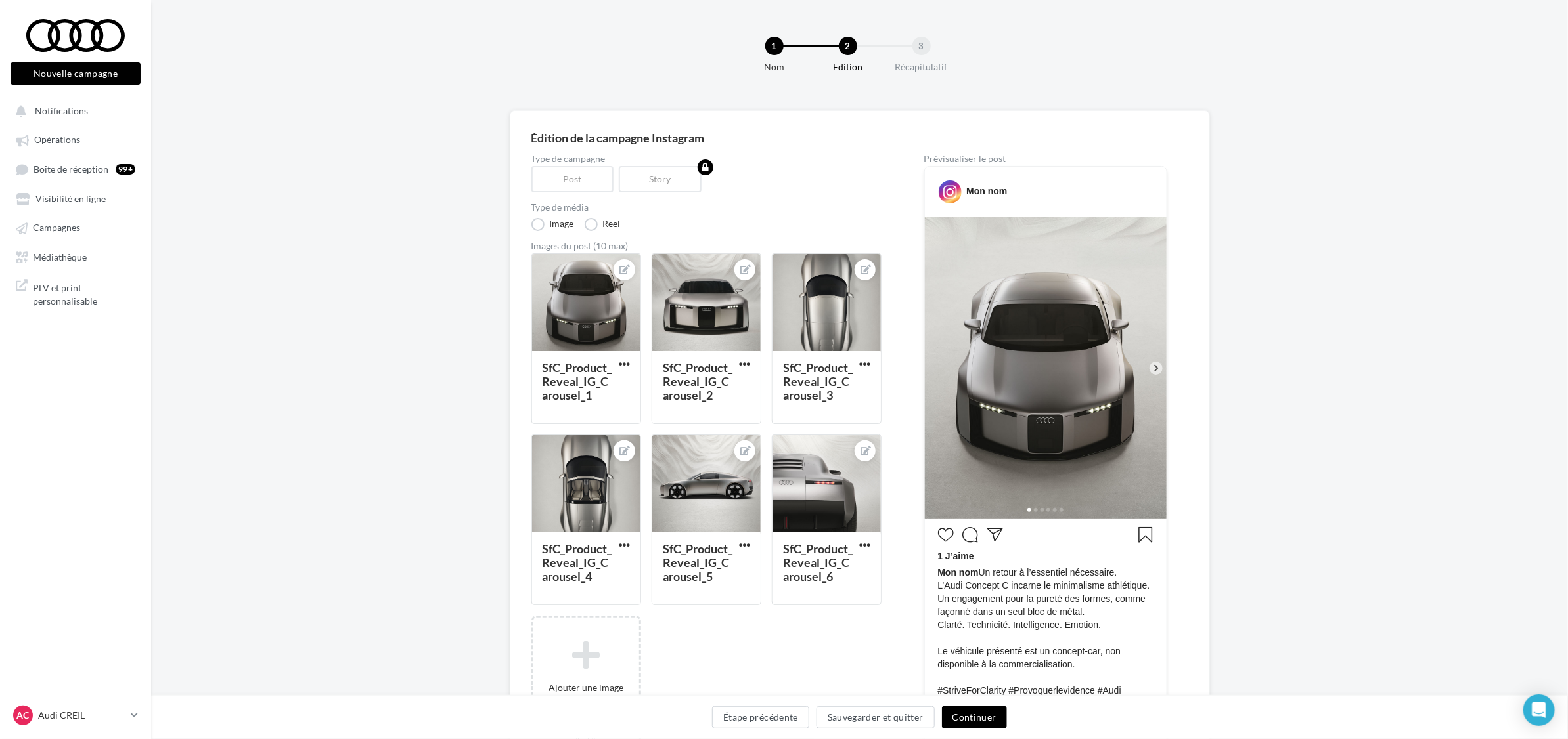
click at [976, 719] on button "Continuer" at bounding box center [974, 717] width 65 height 22
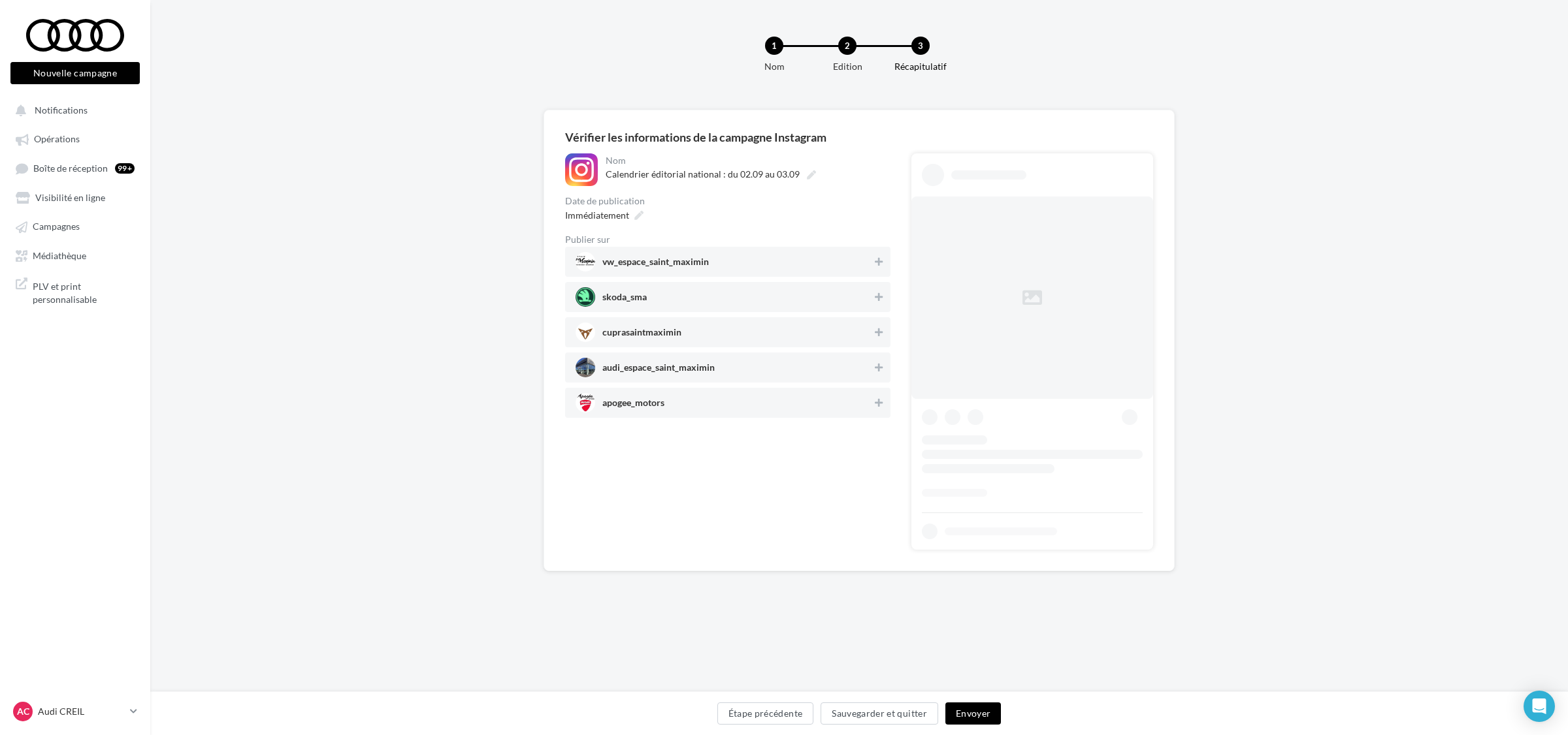
click at [647, 372] on span "audi_espace_saint_maximin" at bounding box center [658, 370] width 112 height 15
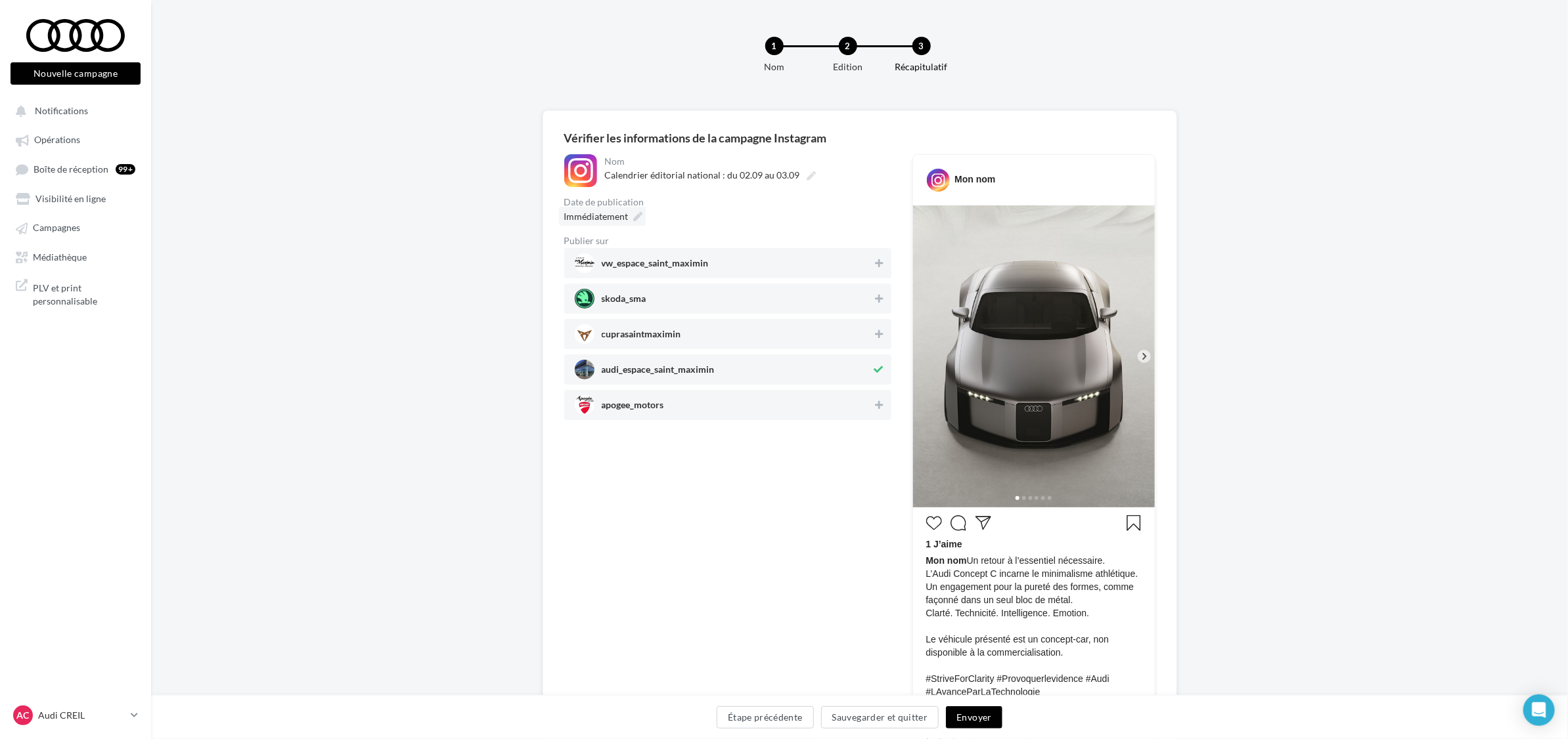
click at [640, 212] on icon at bounding box center [638, 216] width 9 height 9
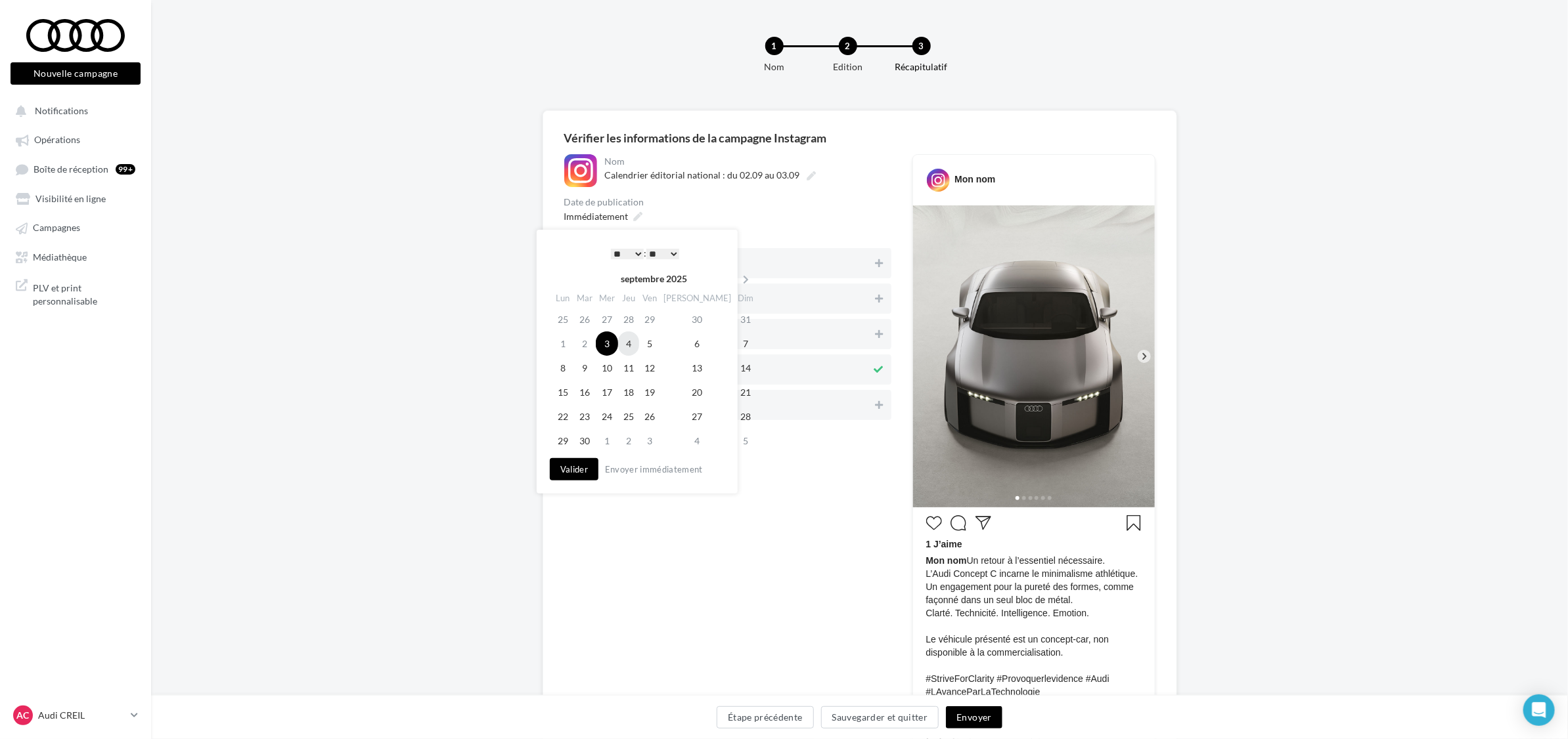
click at [638, 345] on td "4" at bounding box center [628, 343] width 21 height 25
click at [638, 253] on select "* * * * * * * * * * ** ** ** ** ** ** ** ** ** ** ** ** ** **" at bounding box center [627, 254] width 33 height 11
click at [585, 474] on button "Valider" at bounding box center [574, 470] width 48 height 22
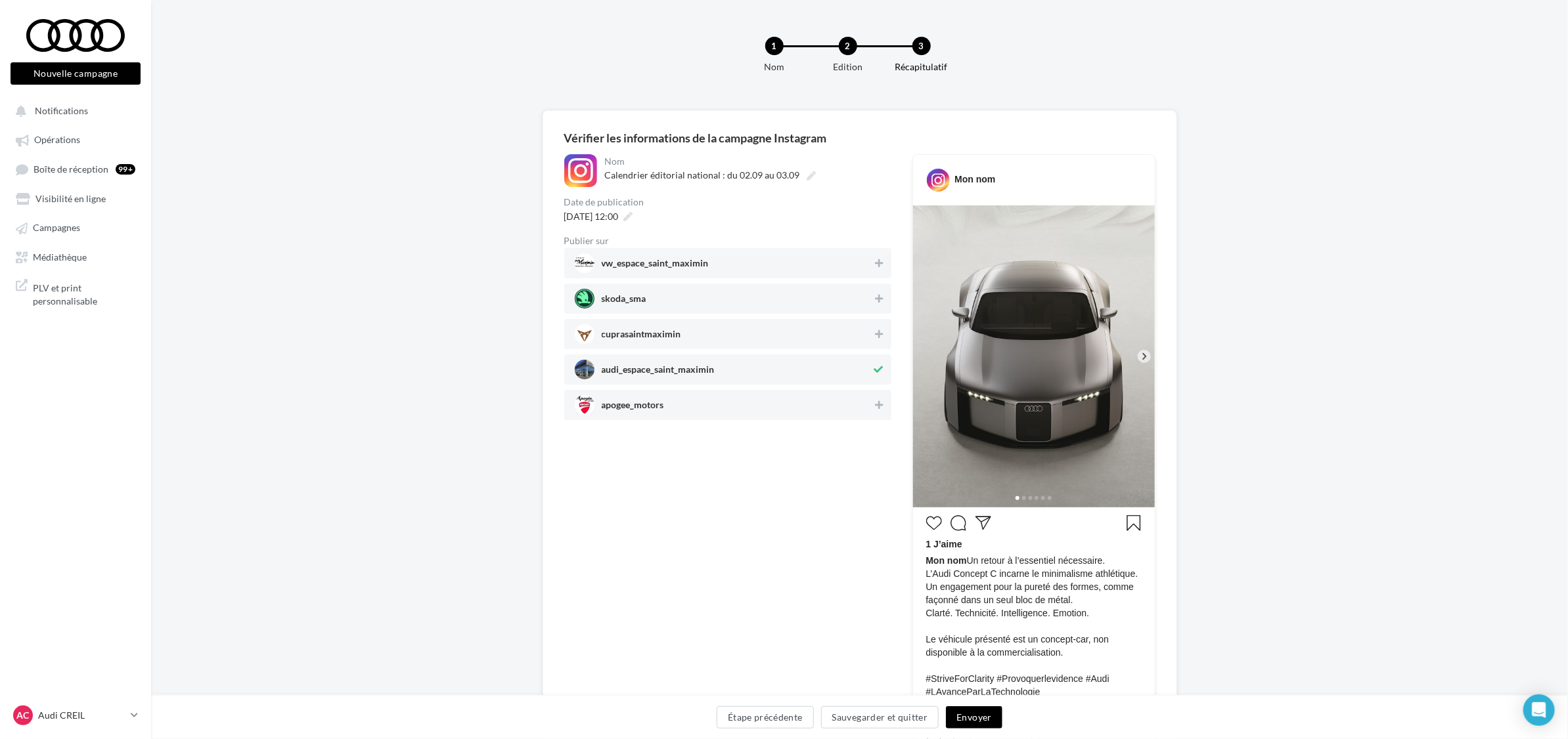
click at [975, 711] on button "Envoyer" at bounding box center [974, 717] width 56 height 22
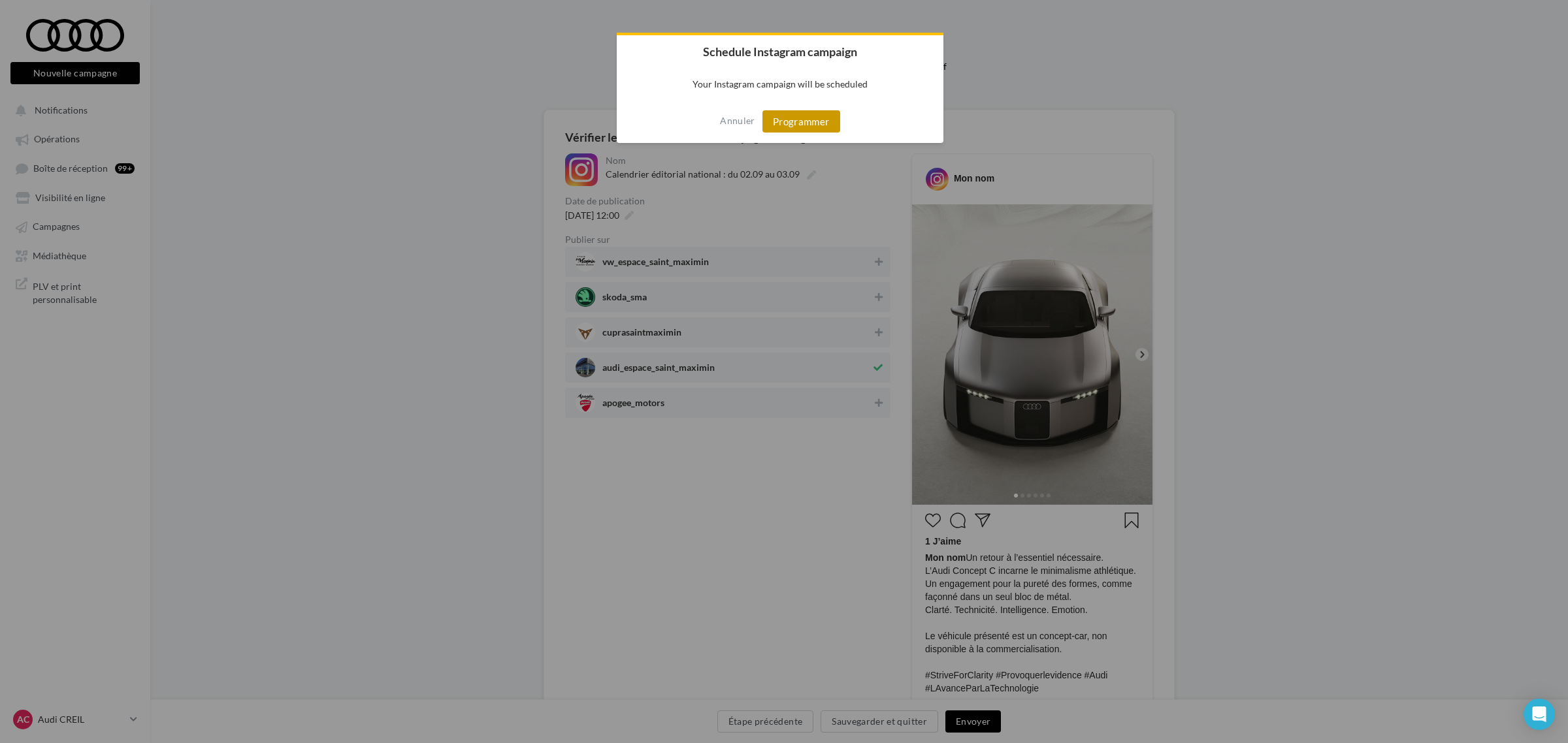
click at [793, 125] on button "Programmer" at bounding box center [801, 122] width 78 height 22
